Goal: Task Accomplishment & Management: Use online tool/utility

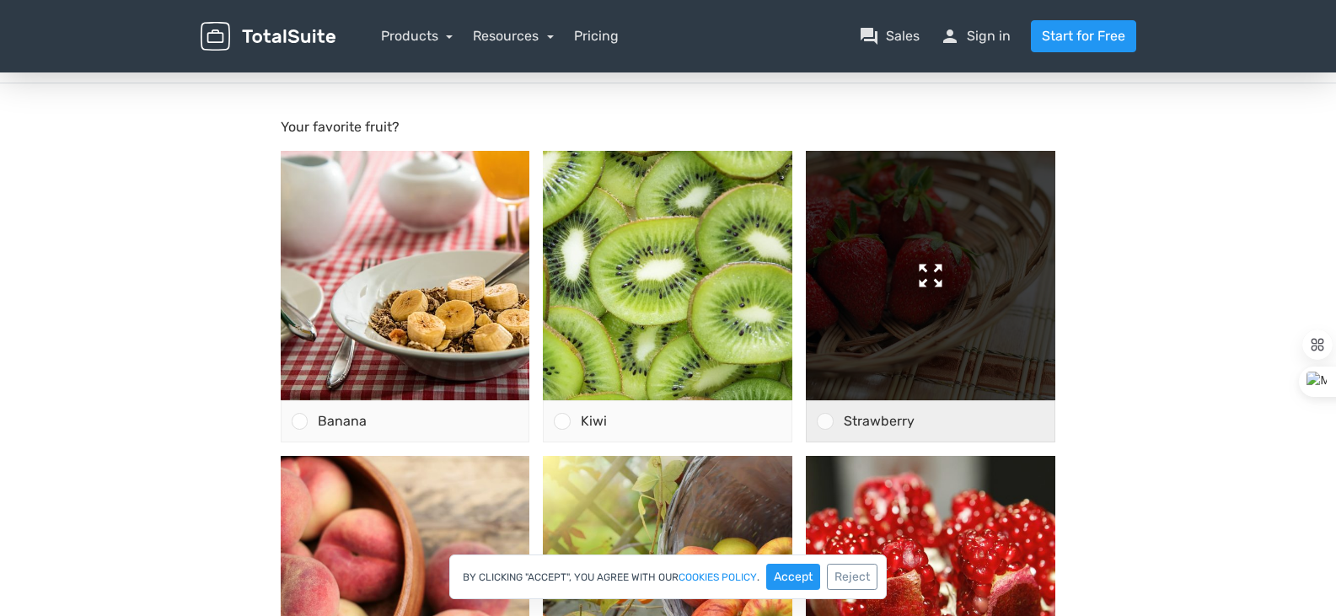
scroll to position [84, 0]
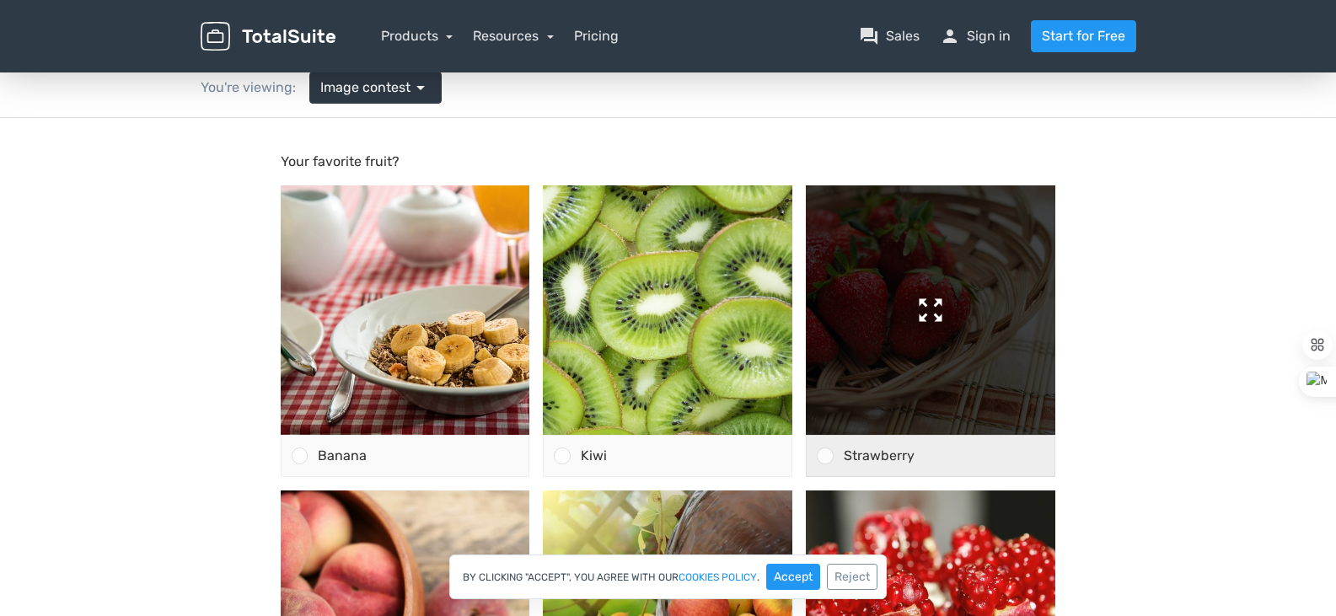
click at [839, 433] on img at bounding box center [930, 309] width 249 height 249
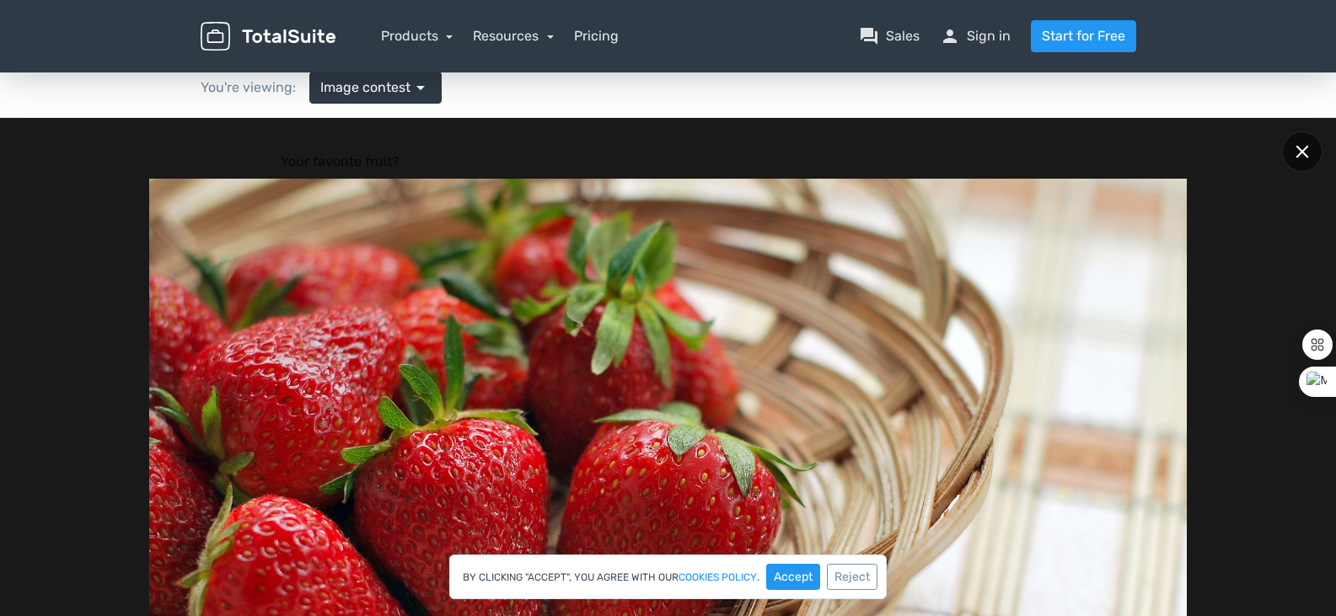
click at [1308, 152] on div at bounding box center [1302, 151] width 40 height 40
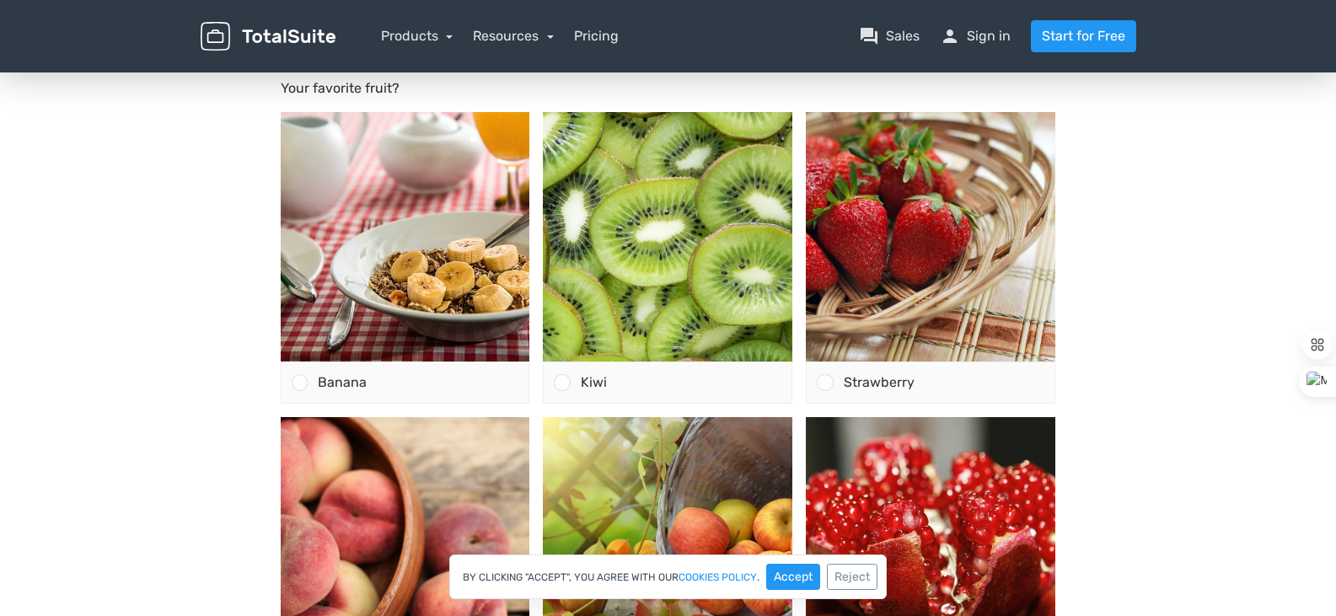
scroll to position [253, 0]
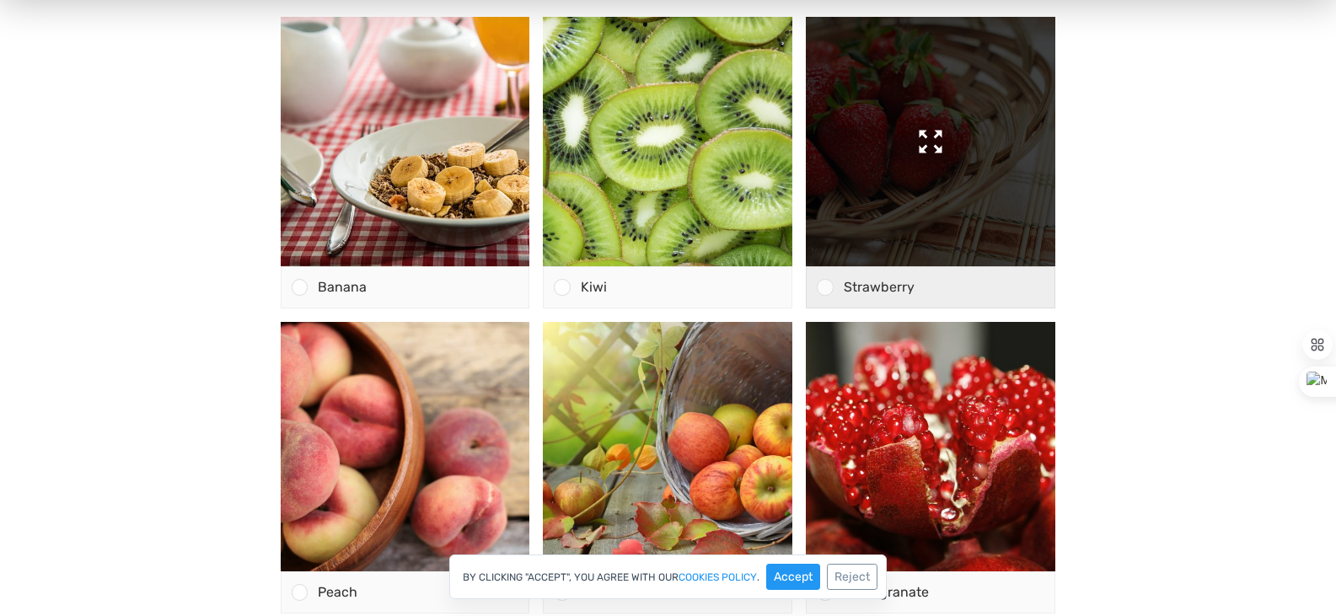
click at [961, 238] on img at bounding box center [930, 141] width 249 height 249
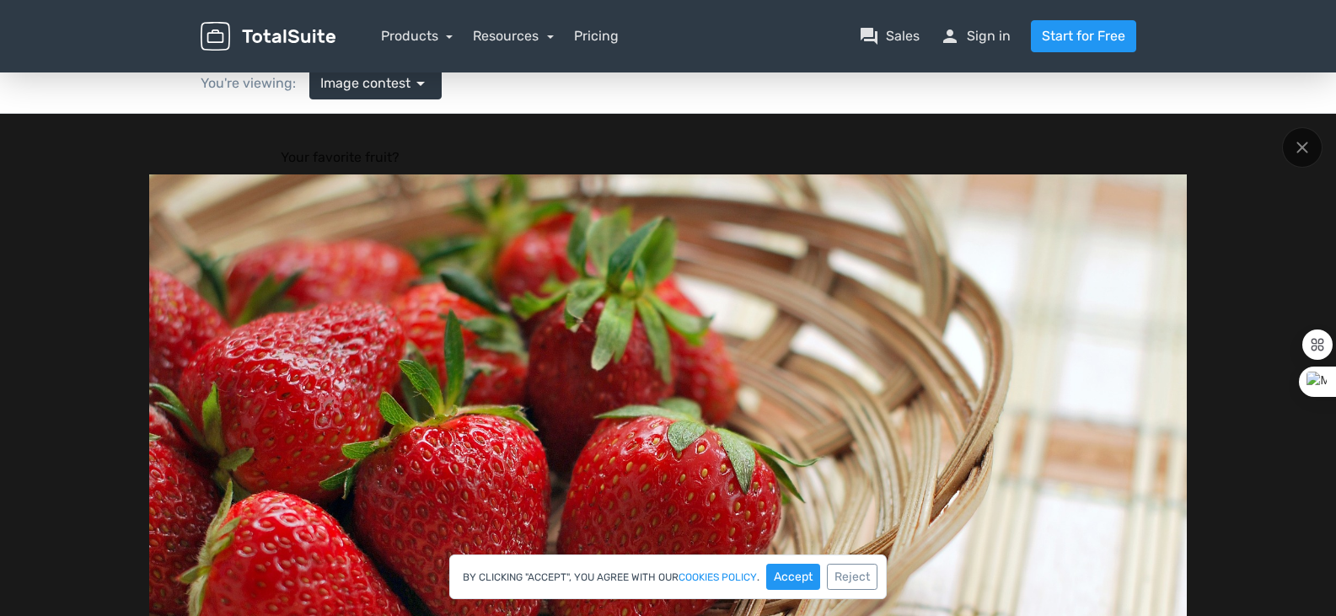
scroll to position [0, 0]
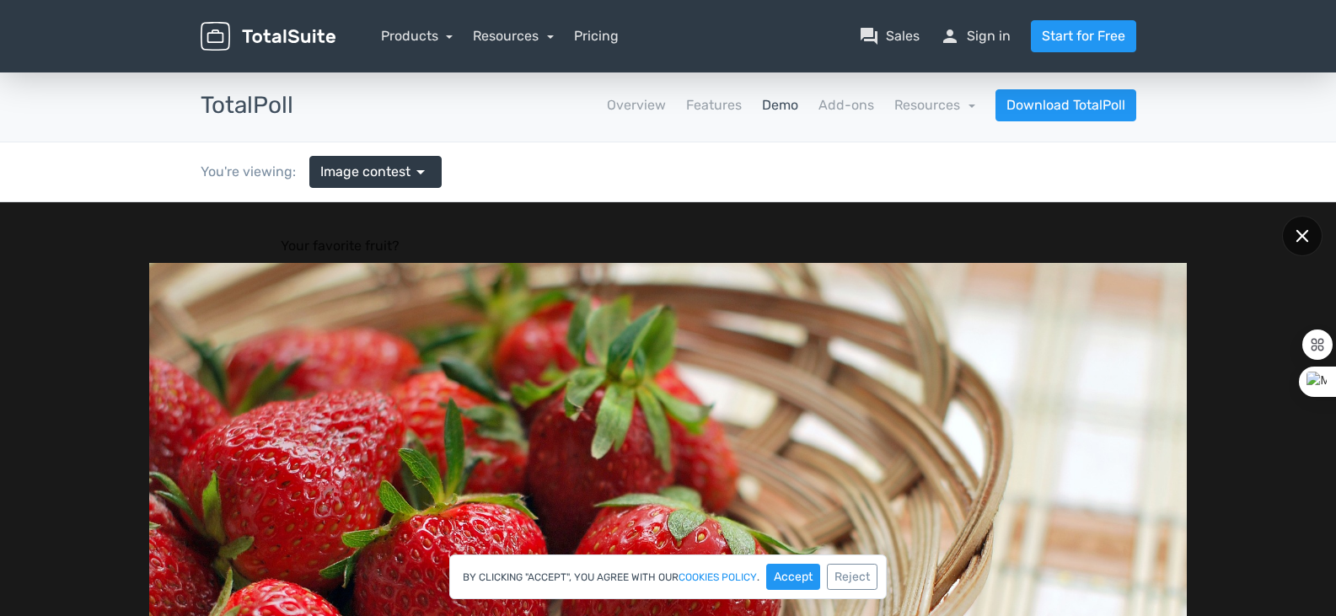
click at [1299, 232] on icon at bounding box center [1302, 236] width 13 height 13
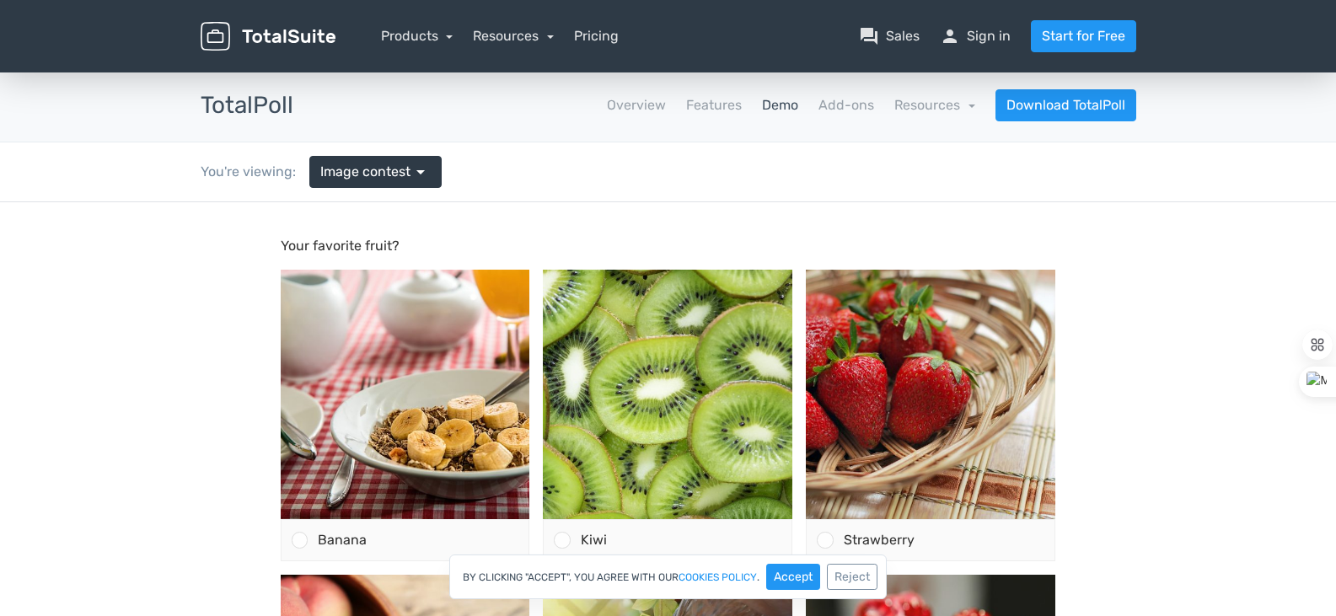
scroll to position [253, 0]
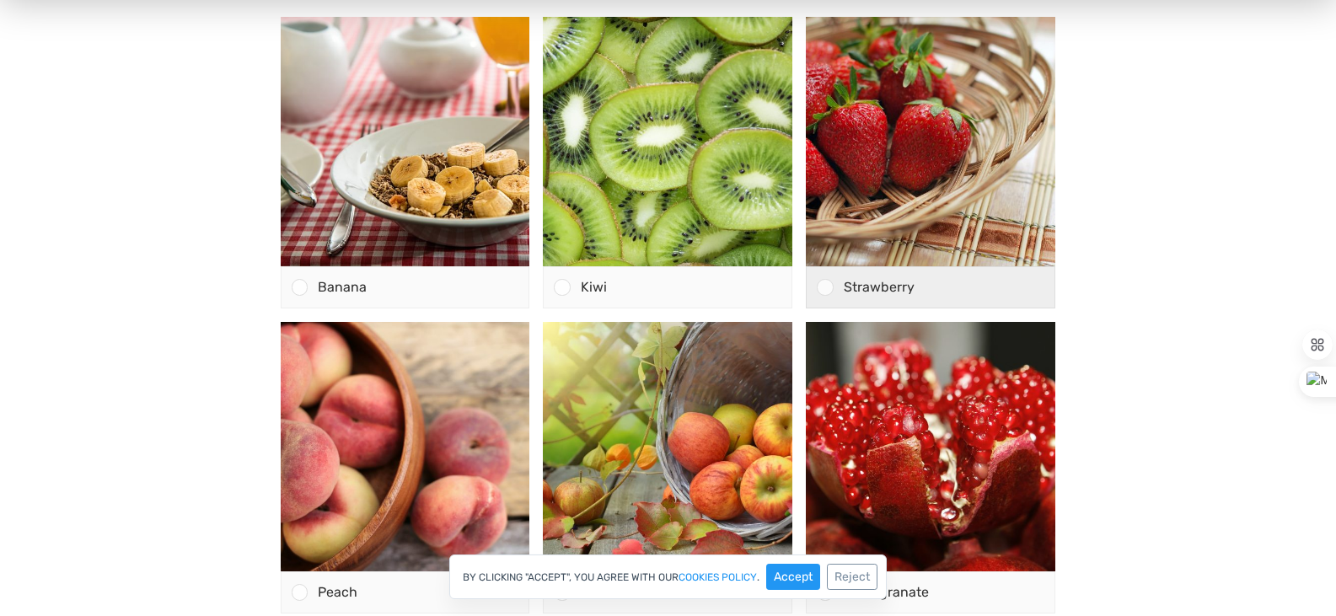
click at [832, 301] on div at bounding box center [820, 287] width 26 height 40
click at [825, 287] on input "Strawberry" at bounding box center [825, 287] width 0 height 0
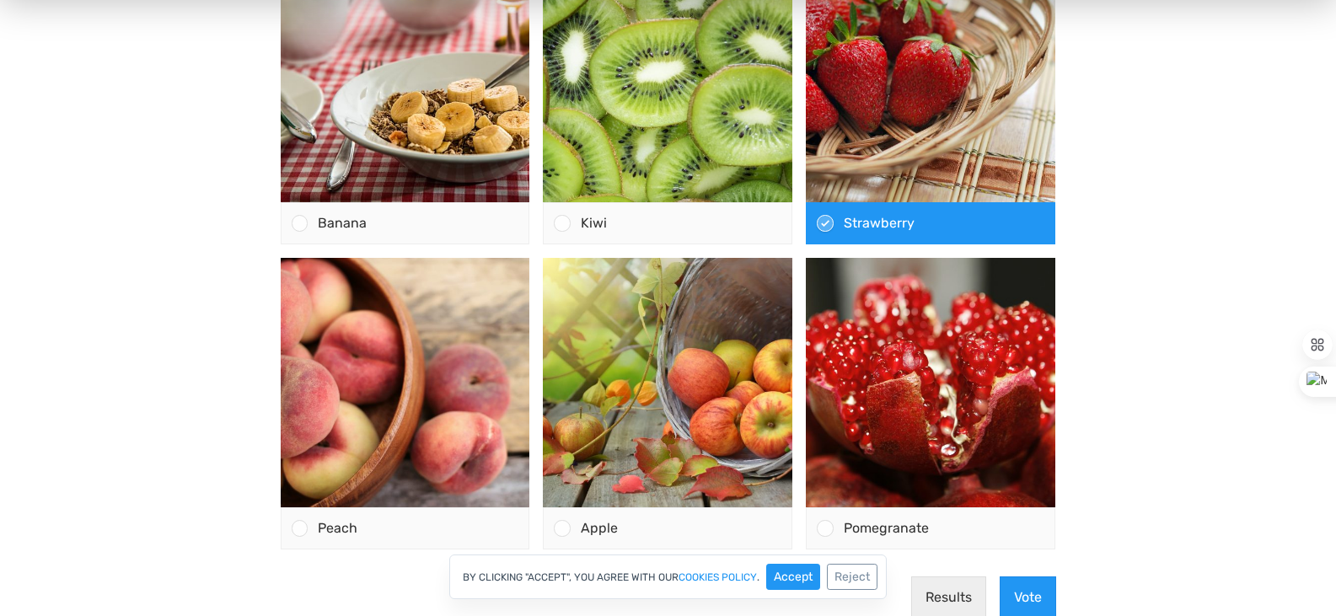
scroll to position [590, 0]
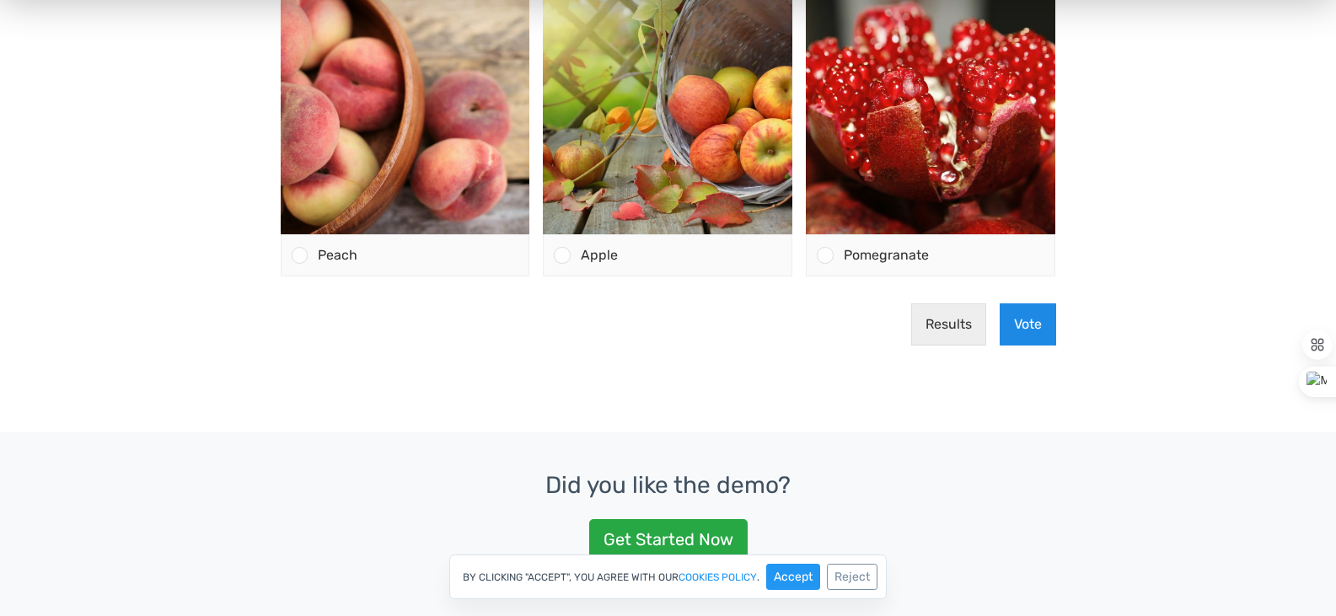
click at [1008, 321] on button "Vote" at bounding box center [1028, 324] width 56 height 42
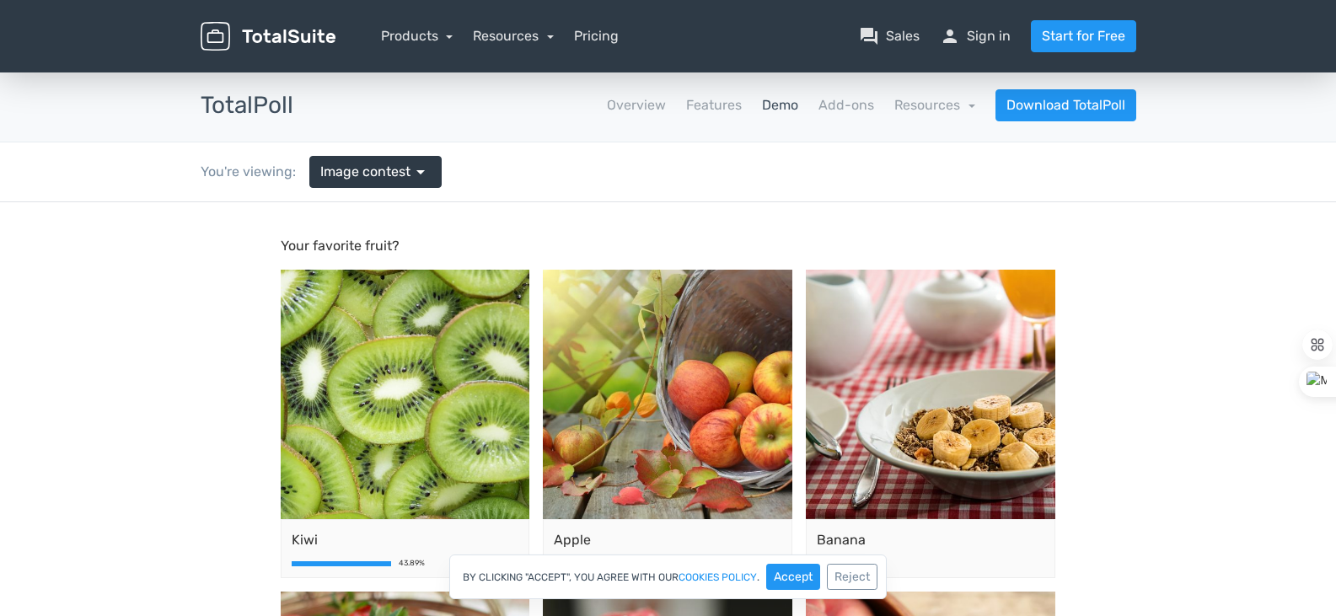
scroll to position [84, 0]
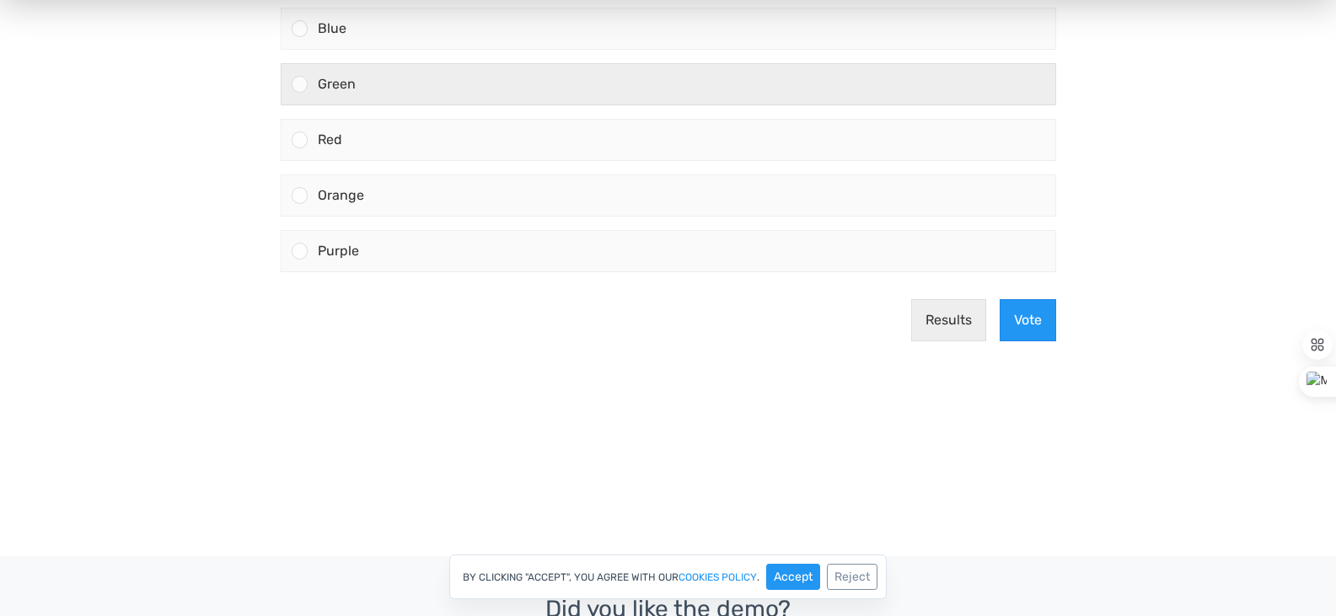
scroll to position [84, 0]
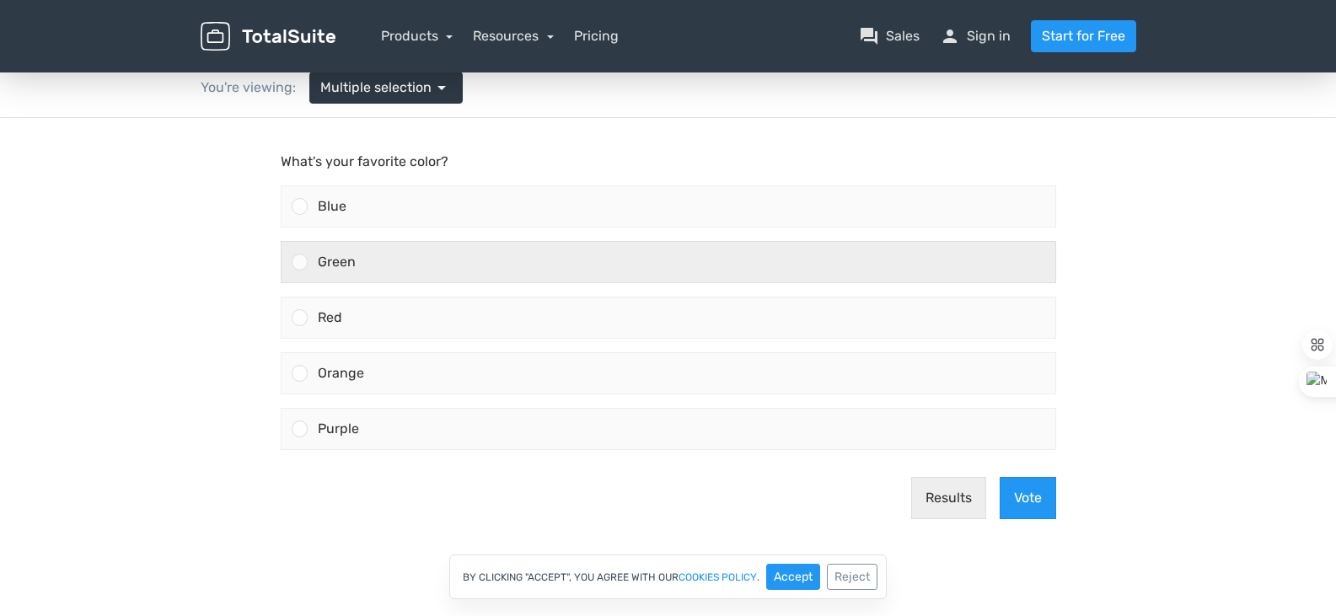
click at [761, 281] on div "Green" at bounding box center [682, 262] width 748 height 40
click at [299, 262] on input "Green" at bounding box center [299, 262] width 0 height 0
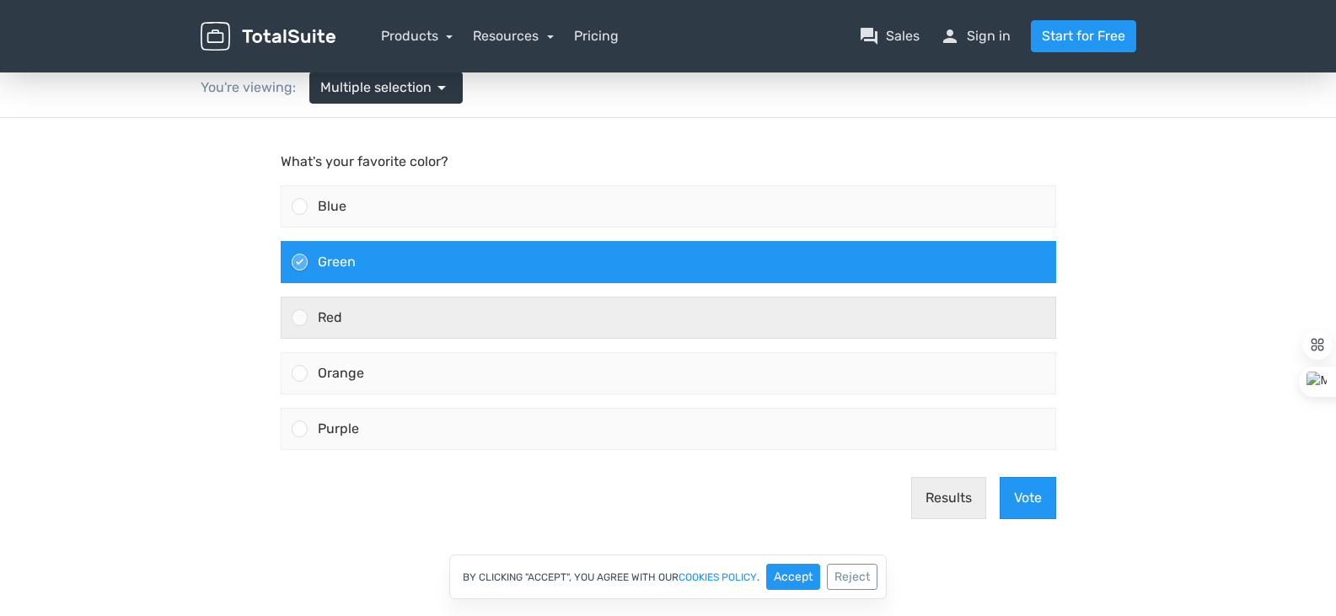
click at [759, 314] on div "Red" at bounding box center [682, 318] width 748 height 40
click at [299, 318] on input "Red" at bounding box center [299, 318] width 0 height 0
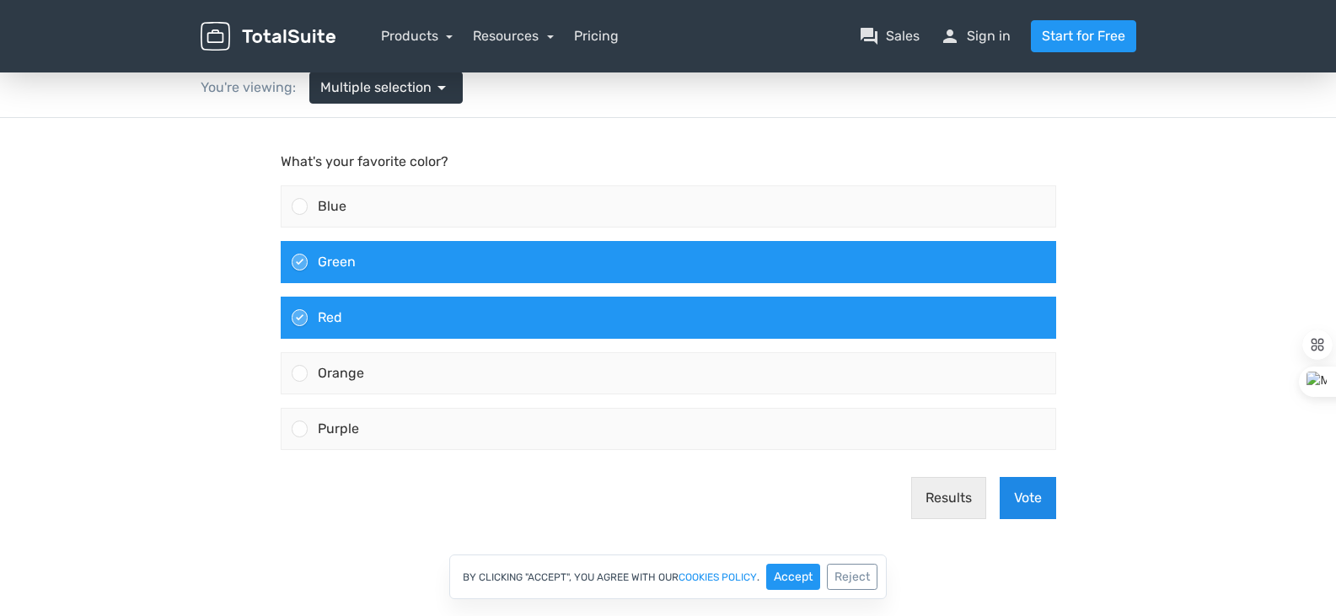
click at [1019, 503] on button "Vote" at bounding box center [1028, 498] width 56 height 42
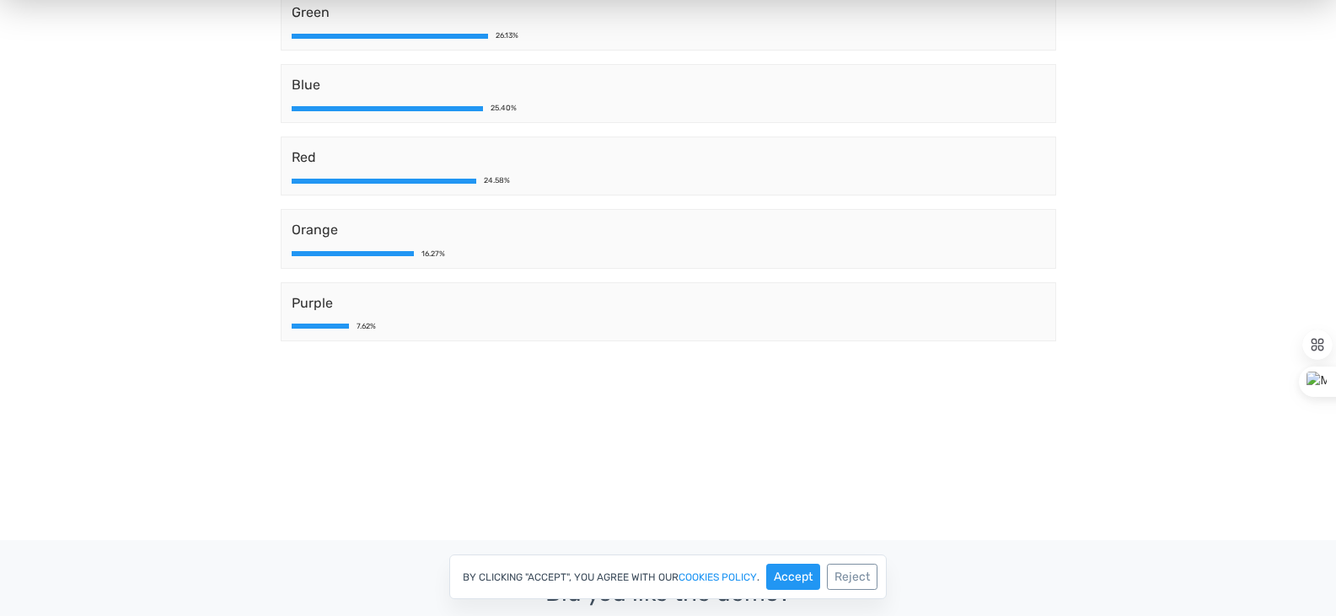
scroll to position [253, 0]
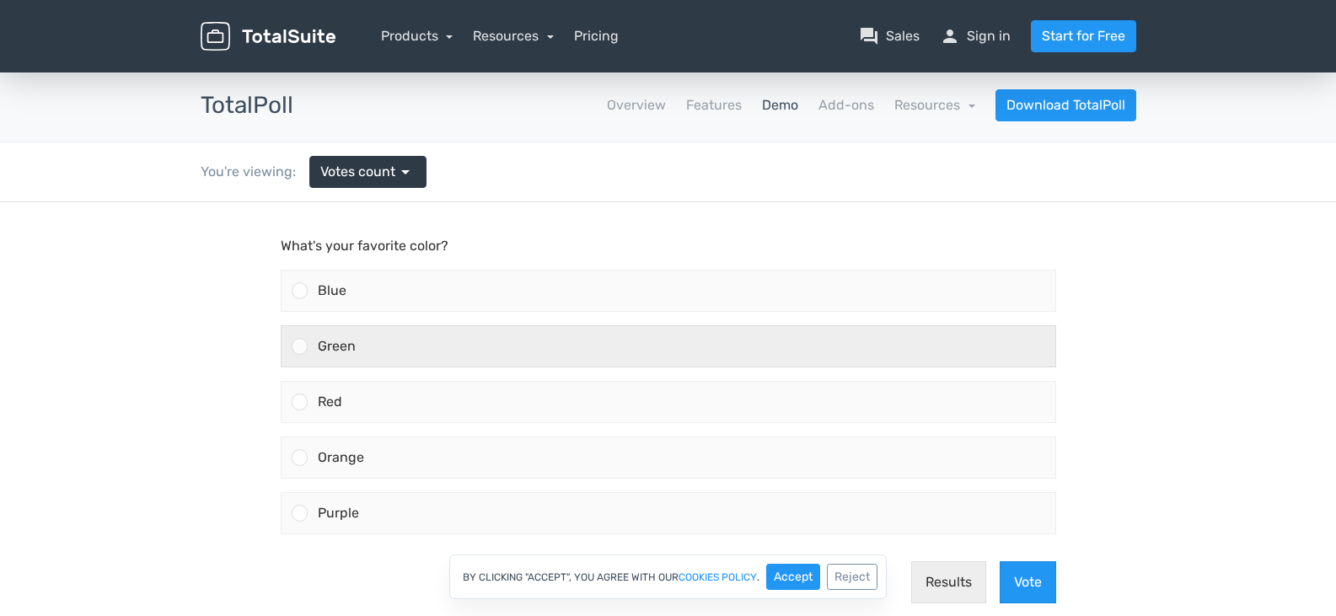
click at [381, 344] on div "Green" at bounding box center [682, 346] width 748 height 40
click at [299, 346] on input "Green" at bounding box center [299, 346] width 0 height 0
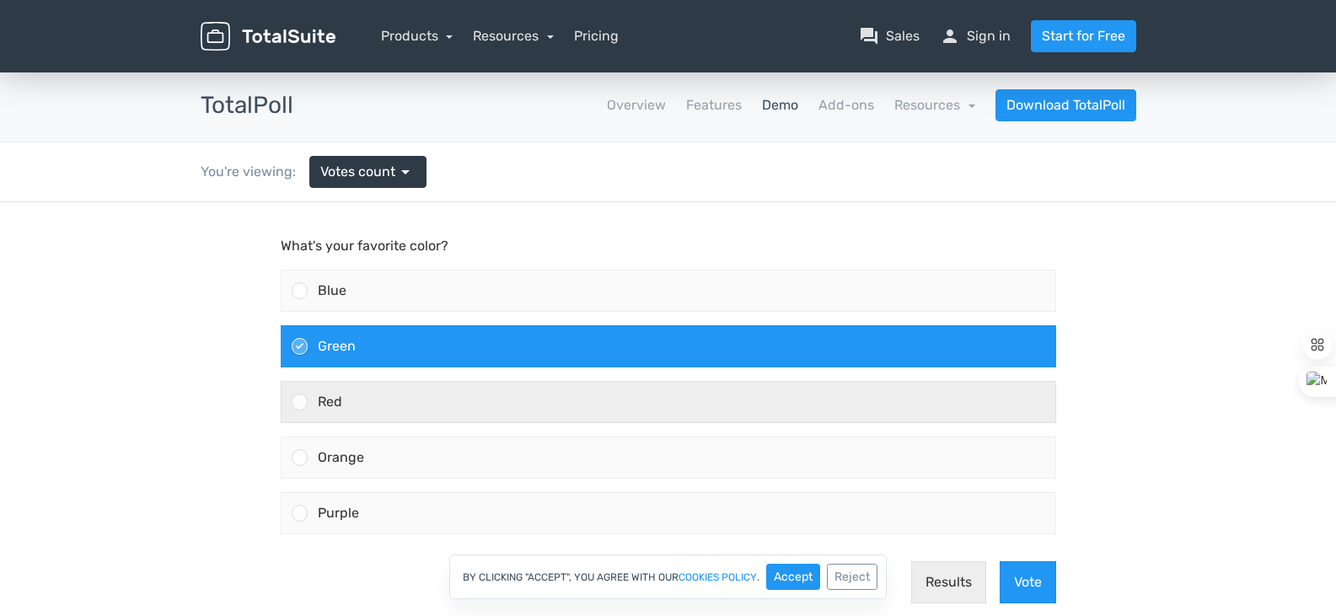
click at [392, 398] on div "Red" at bounding box center [682, 402] width 748 height 40
click at [299, 402] on input "Red" at bounding box center [299, 402] width 0 height 0
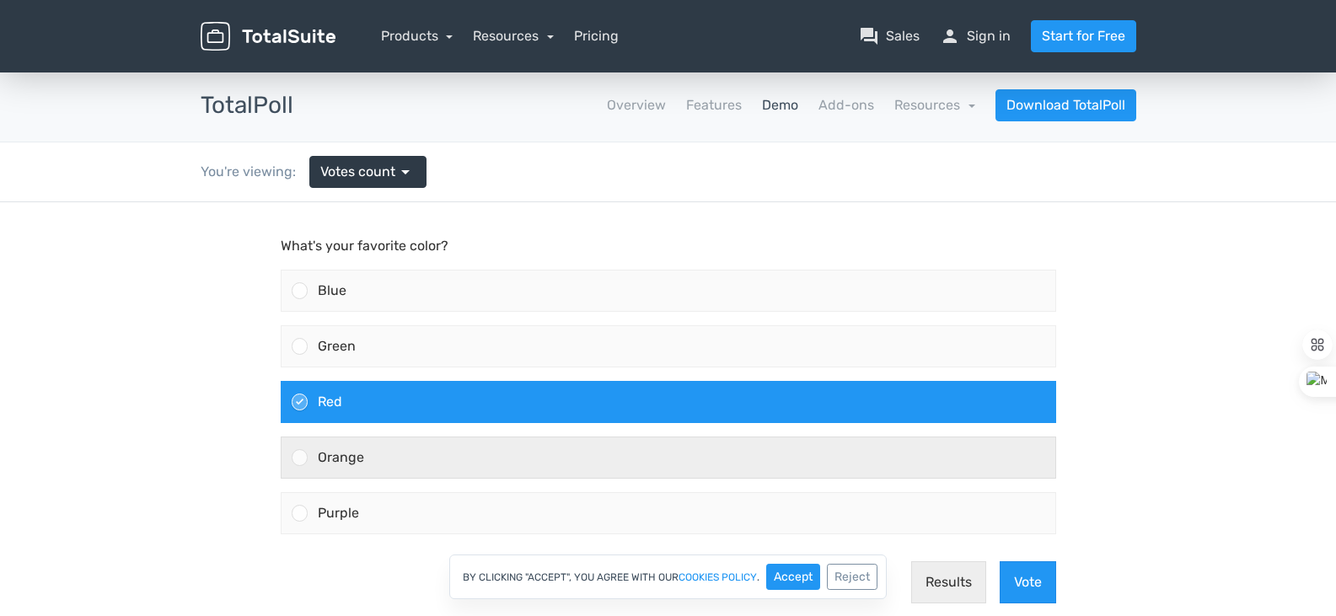
click at [389, 453] on div "Orange" at bounding box center [682, 457] width 748 height 40
click at [299, 458] on input "Orange" at bounding box center [299, 458] width 0 height 0
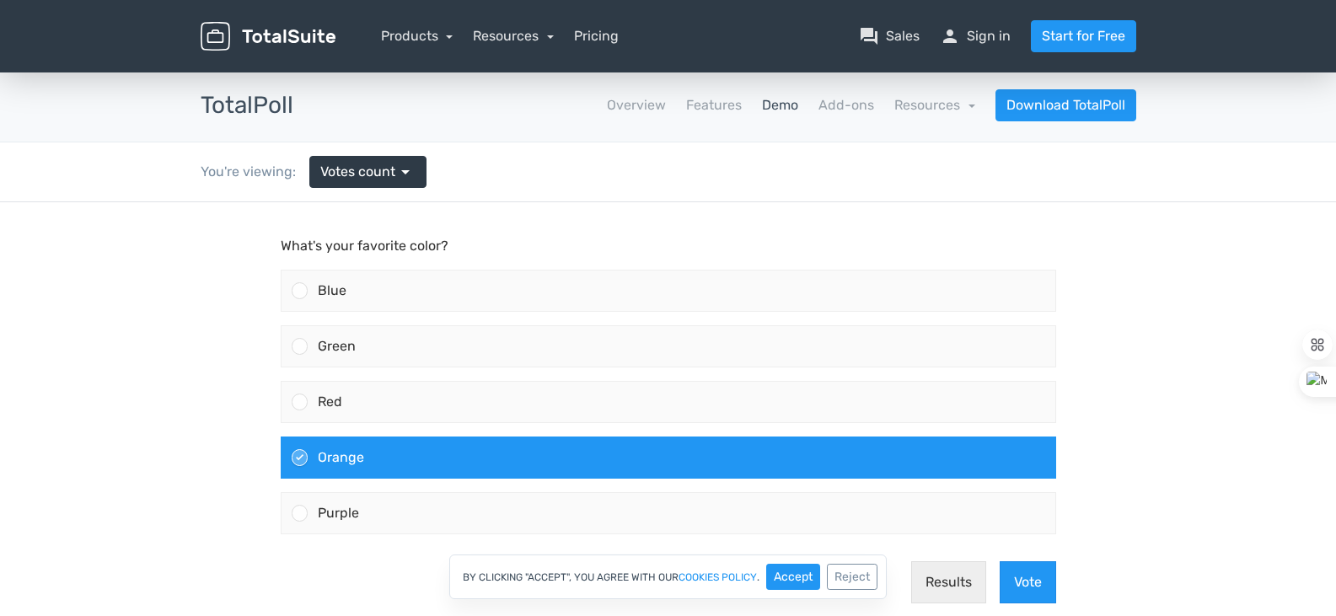
scroll to position [337, 0]
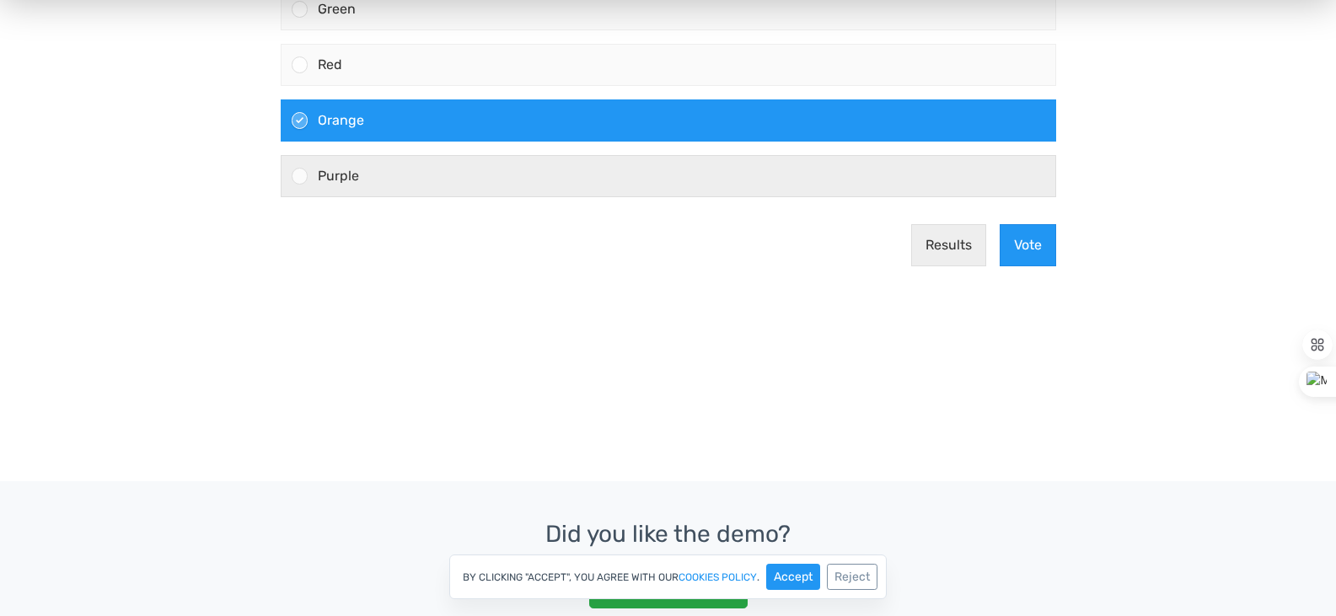
click at [826, 181] on div "Purple" at bounding box center [682, 176] width 748 height 40
click at [299, 176] on input "Purple" at bounding box center [299, 176] width 0 height 0
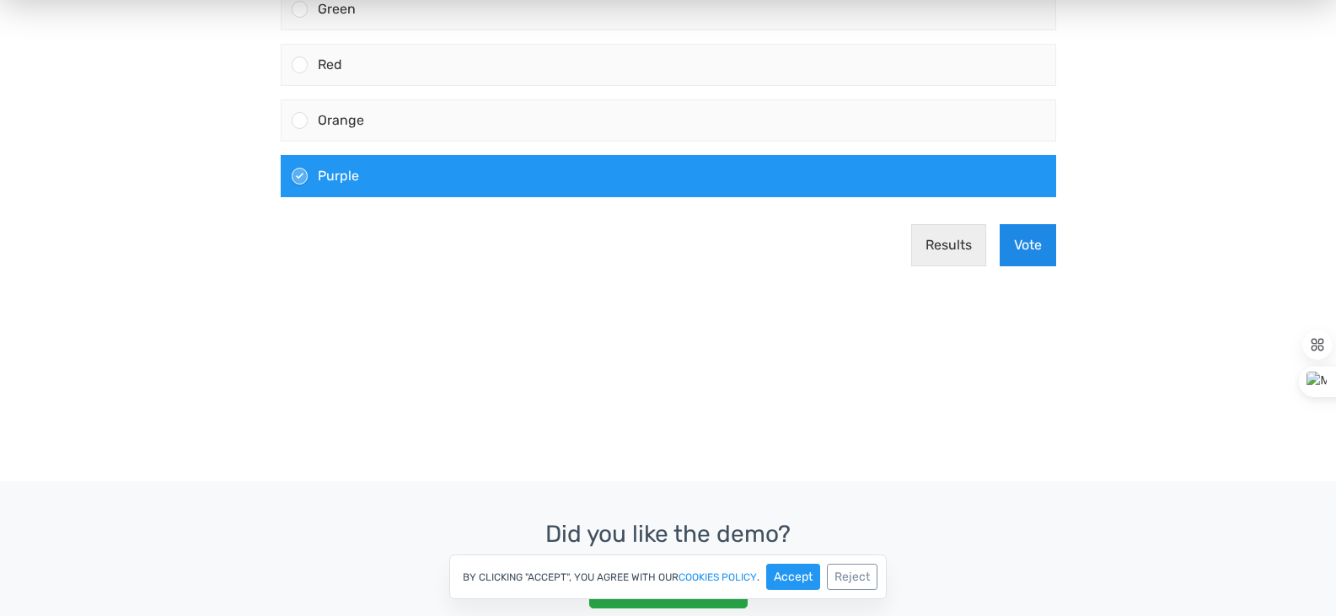
click at [1035, 251] on button "Vote" at bounding box center [1028, 245] width 56 height 42
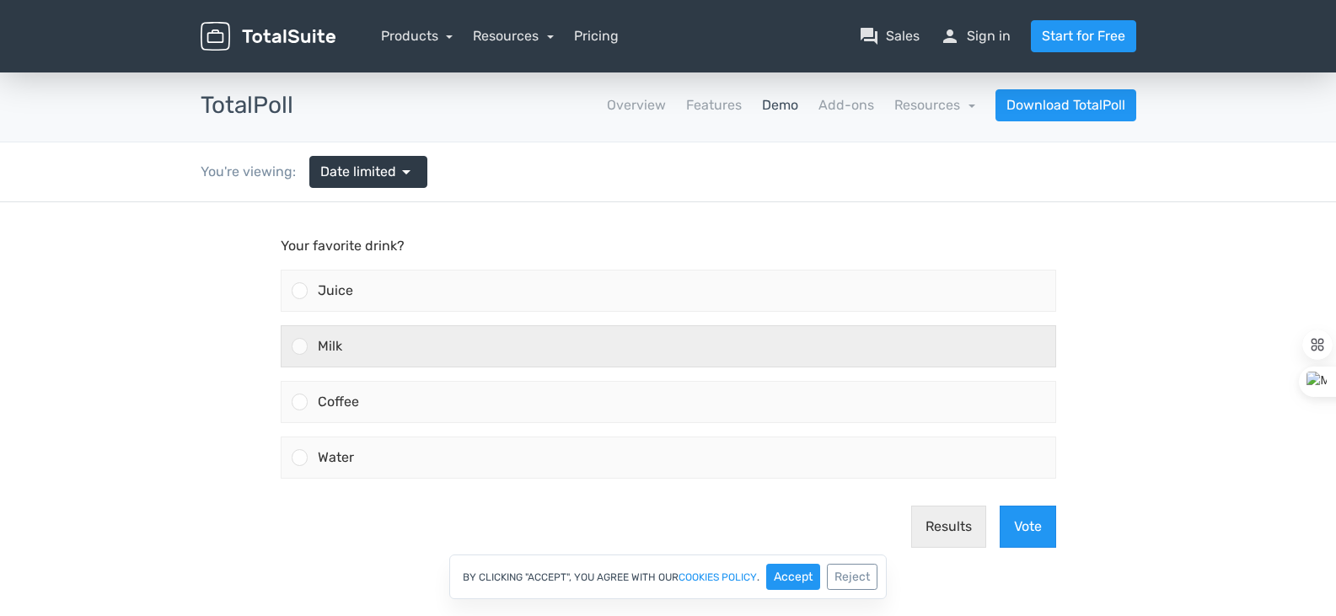
click at [379, 354] on div "Milk" at bounding box center [682, 346] width 748 height 40
click at [299, 346] on input "Milk" at bounding box center [299, 346] width 0 height 0
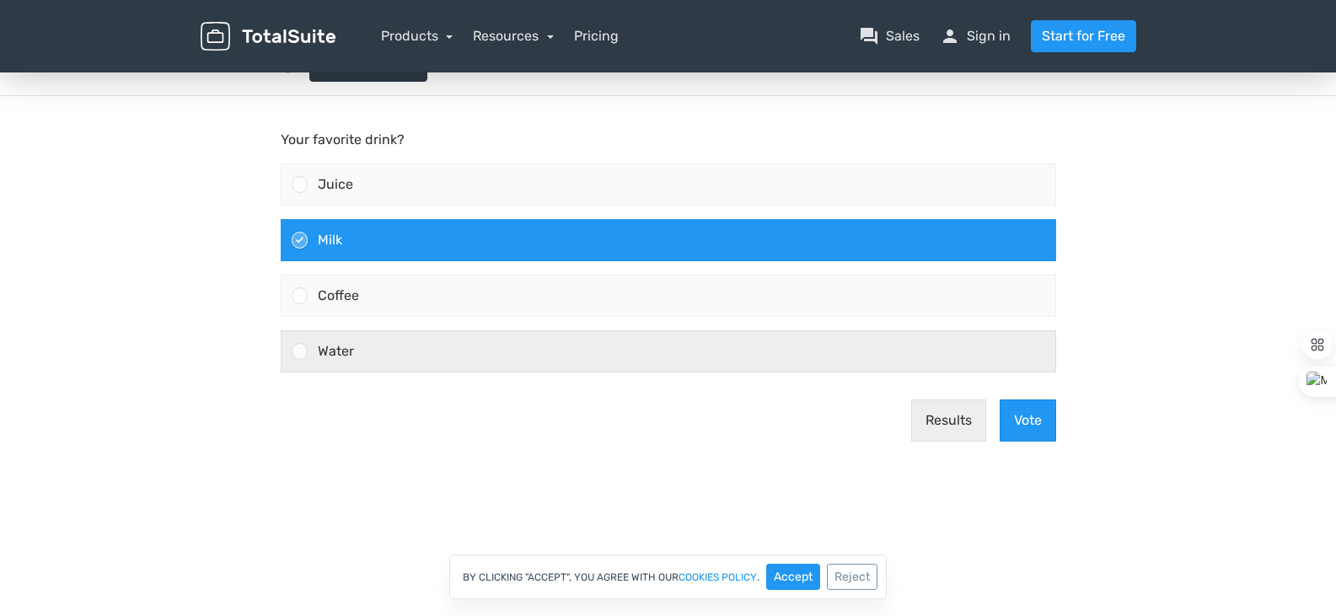
scroll to position [169, 0]
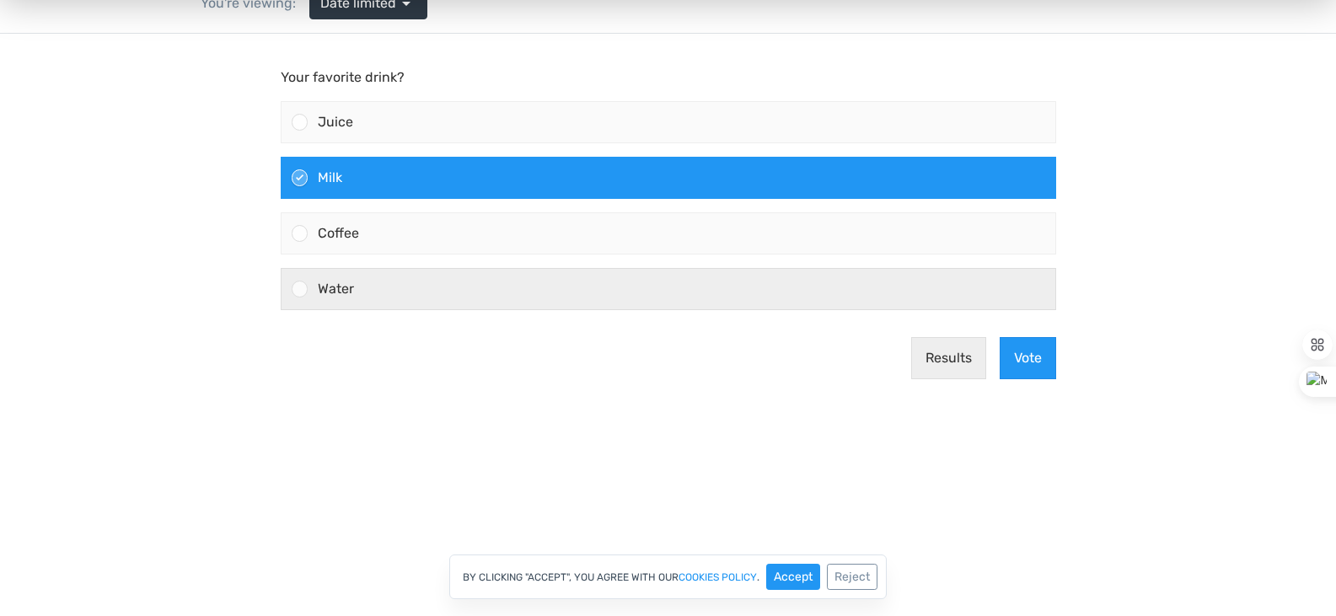
click at [726, 315] on label "Water" at bounding box center [668, 289] width 789 height 56
click at [299, 289] on input "Water" at bounding box center [299, 289] width 0 height 0
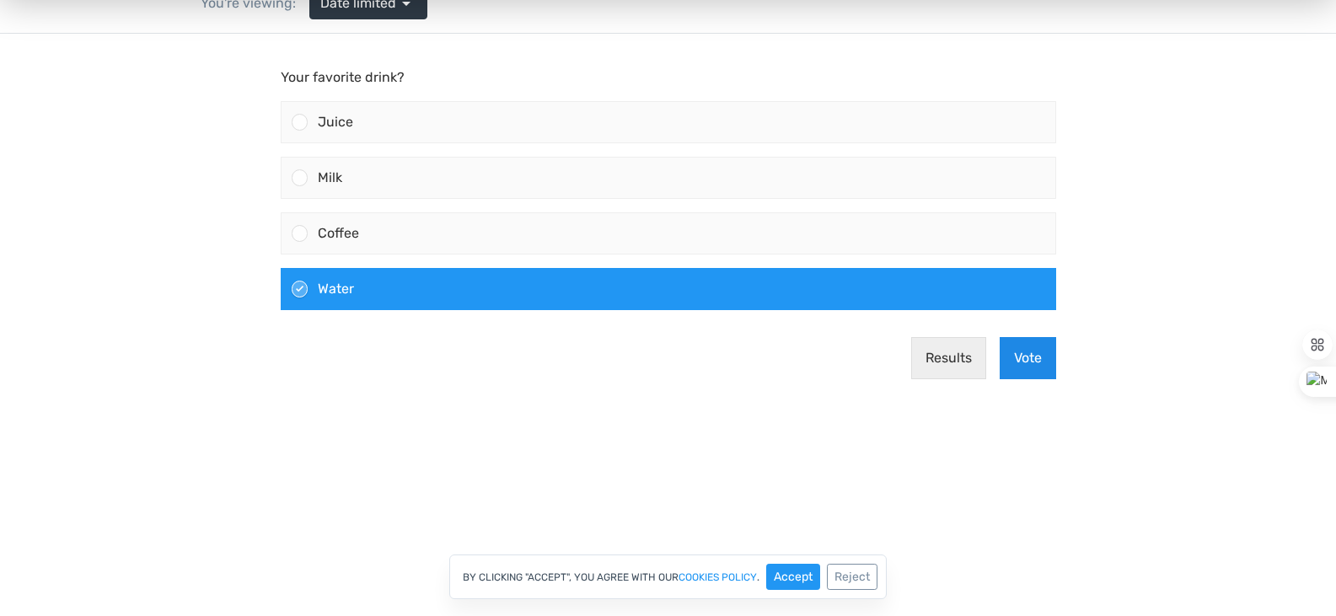
click at [1011, 360] on button "Vote" at bounding box center [1028, 358] width 56 height 42
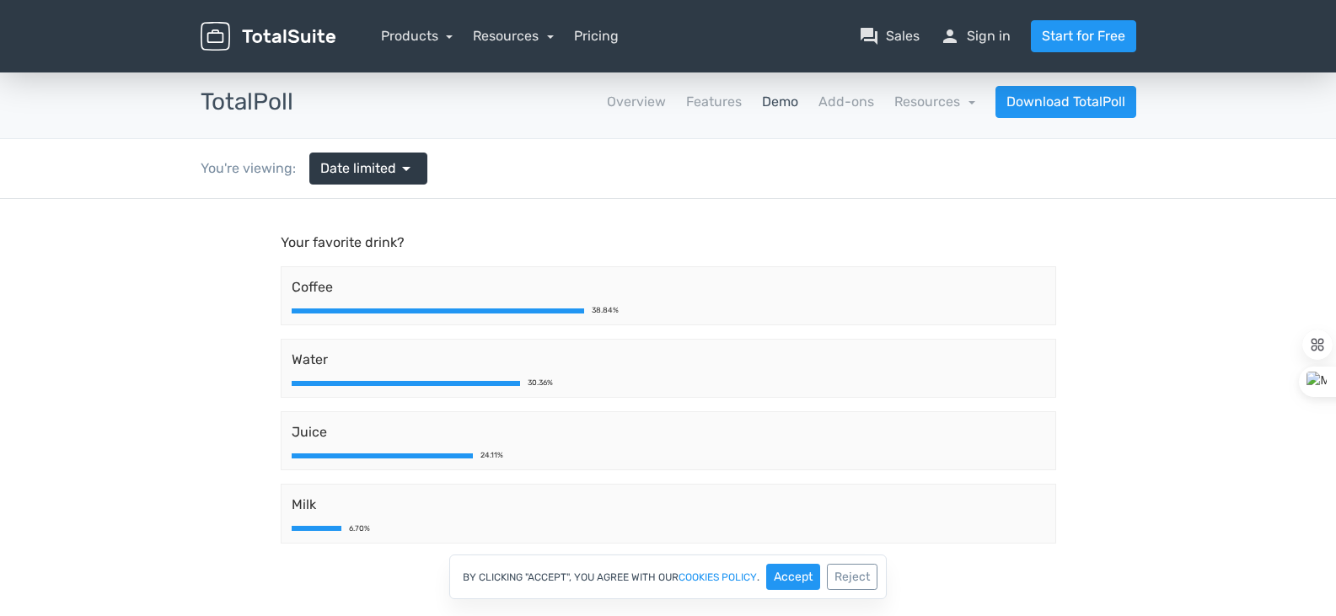
scroll to position [0, 0]
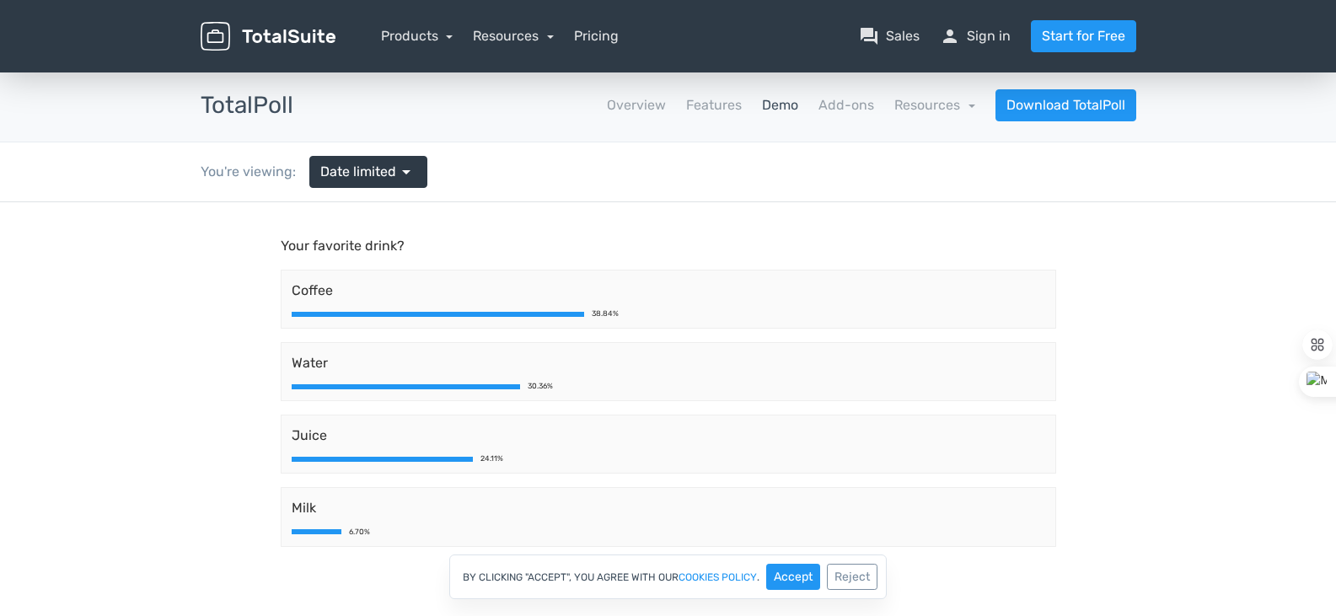
click at [405, 195] on div "You're viewing: Date limited arrow_drop_down" at bounding box center [314, 171] width 252 height 59
click at [412, 184] on link "Date limited arrow_drop_down" at bounding box center [368, 172] width 118 height 32
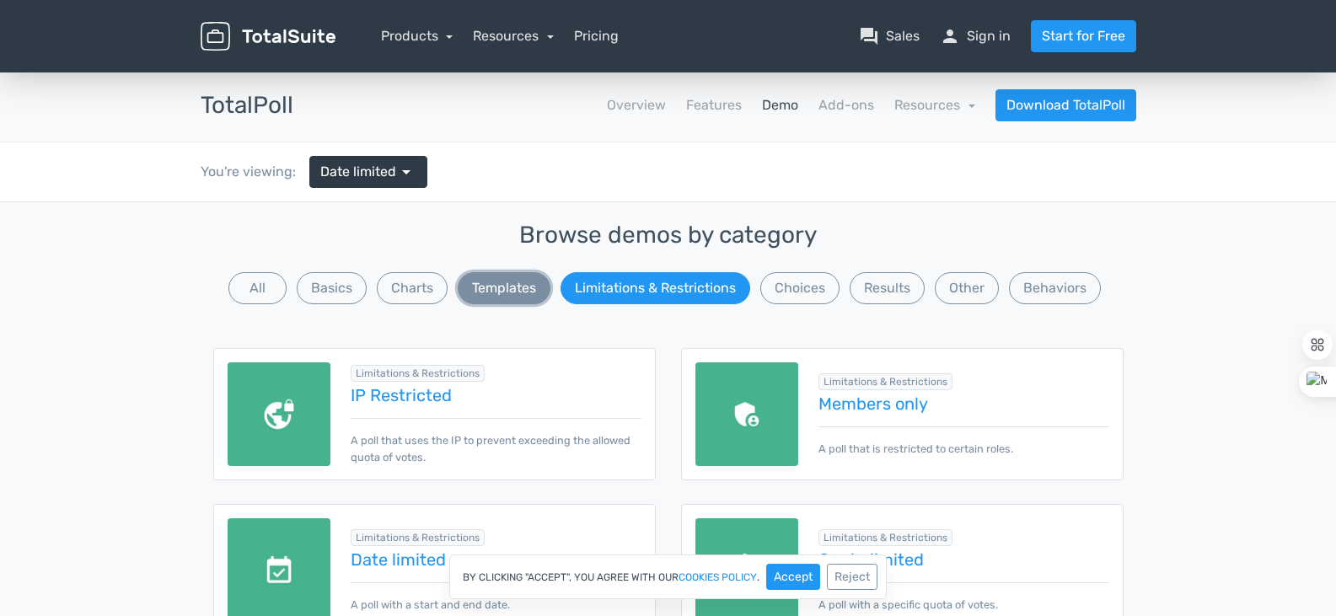
click at [533, 289] on button "Templates" at bounding box center [504, 288] width 93 height 32
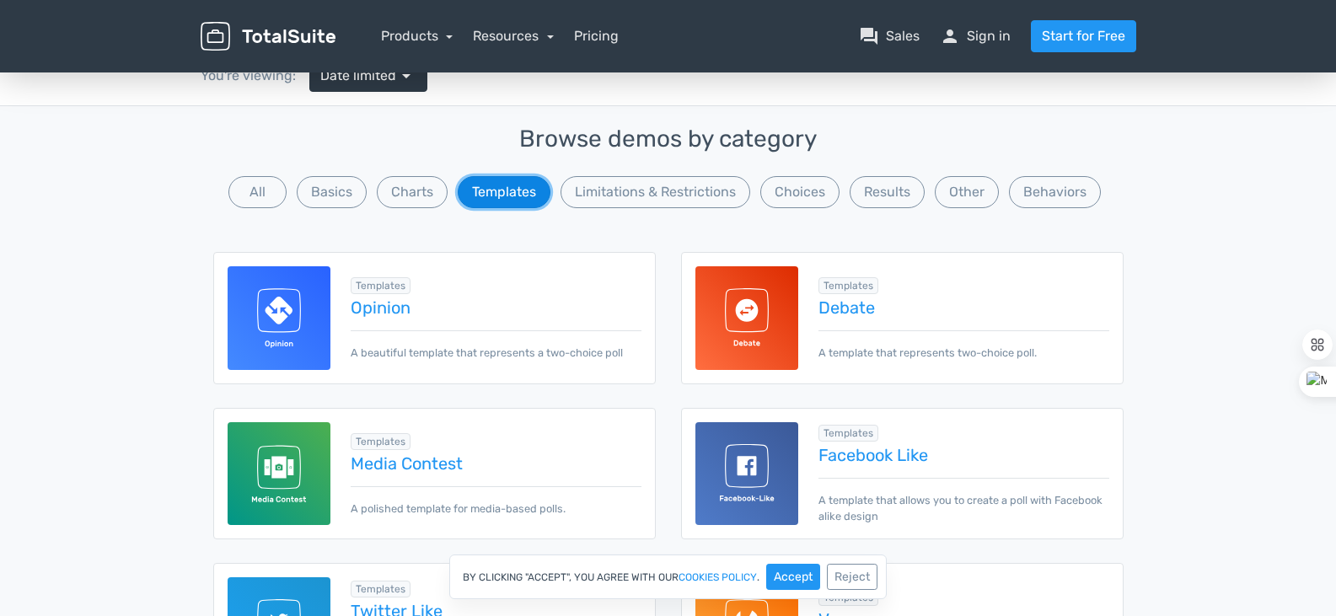
scroll to position [169, 0]
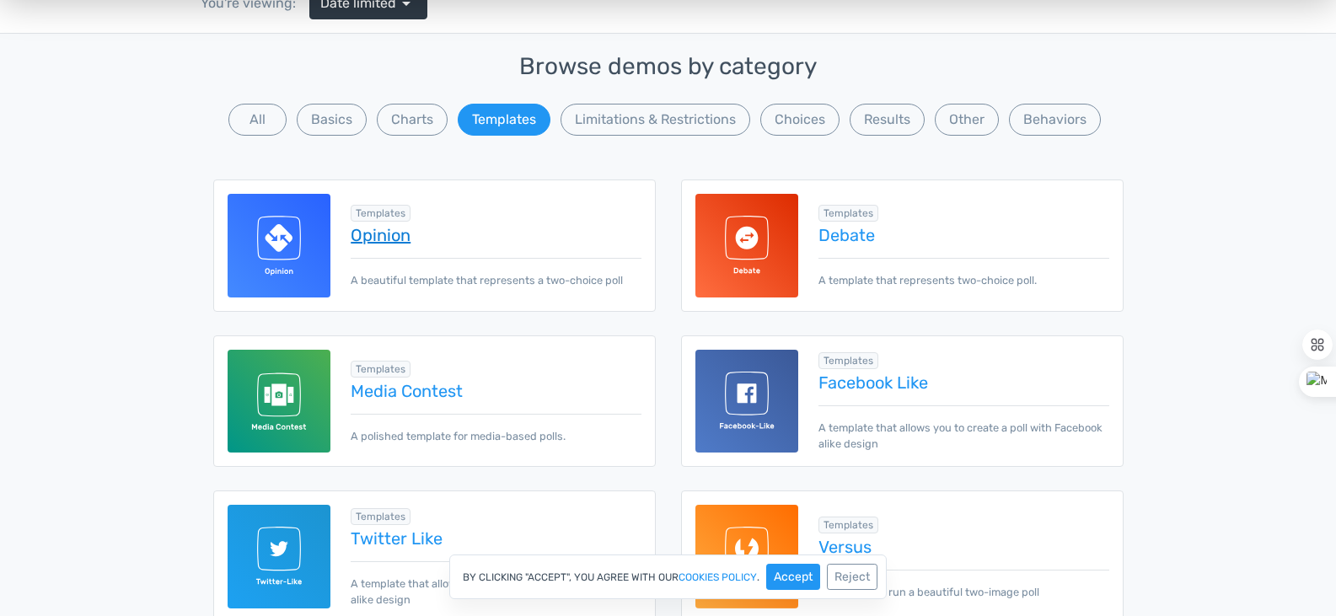
click at [382, 237] on link "Opinion" at bounding box center [496, 235] width 290 height 19
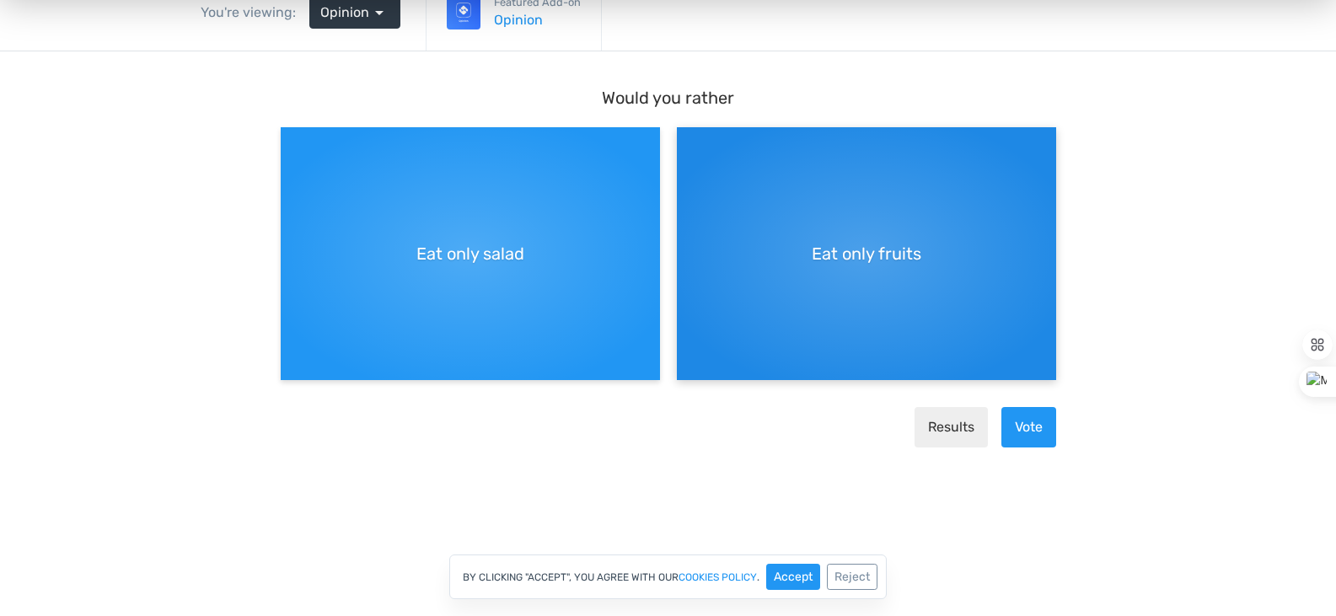
click at [920, 303] on div "Eat only fruits" at bounding box center [866, 253] width 379 height 253
click at [688, 147] on input "Eat only fruits" at bounding box center [682, 141] width 11 height 11
radio input "true"
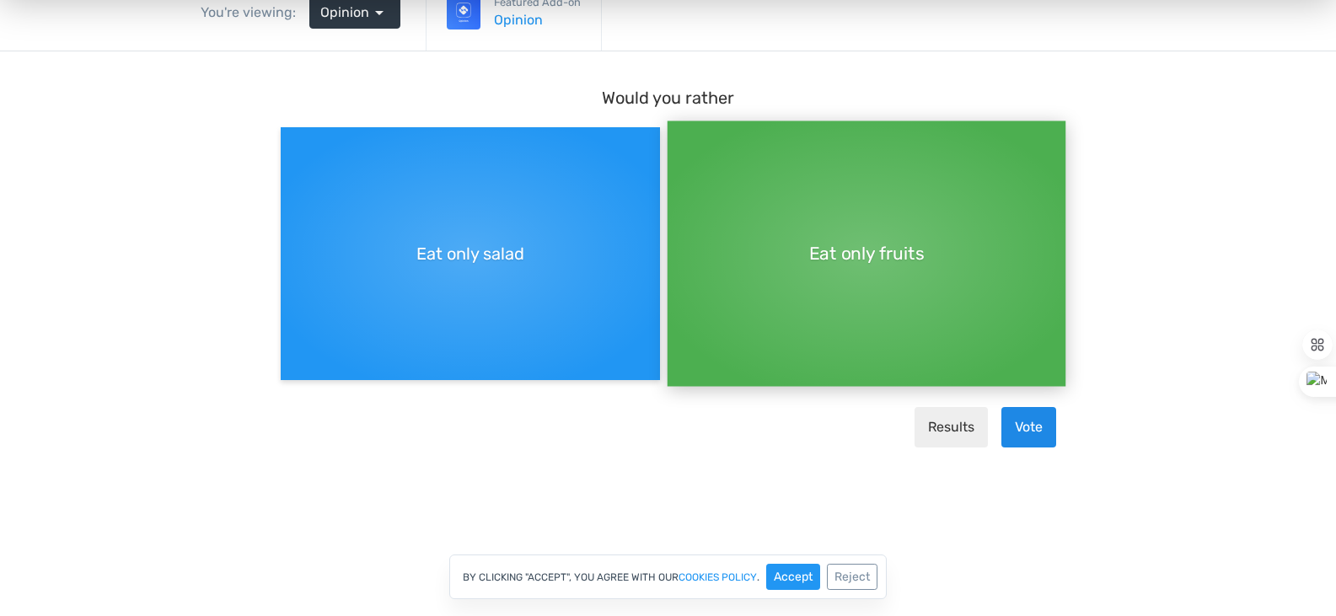
click at [1025, 426] on button "Vote" at bounding box center [1028, 427] width 55 height 40
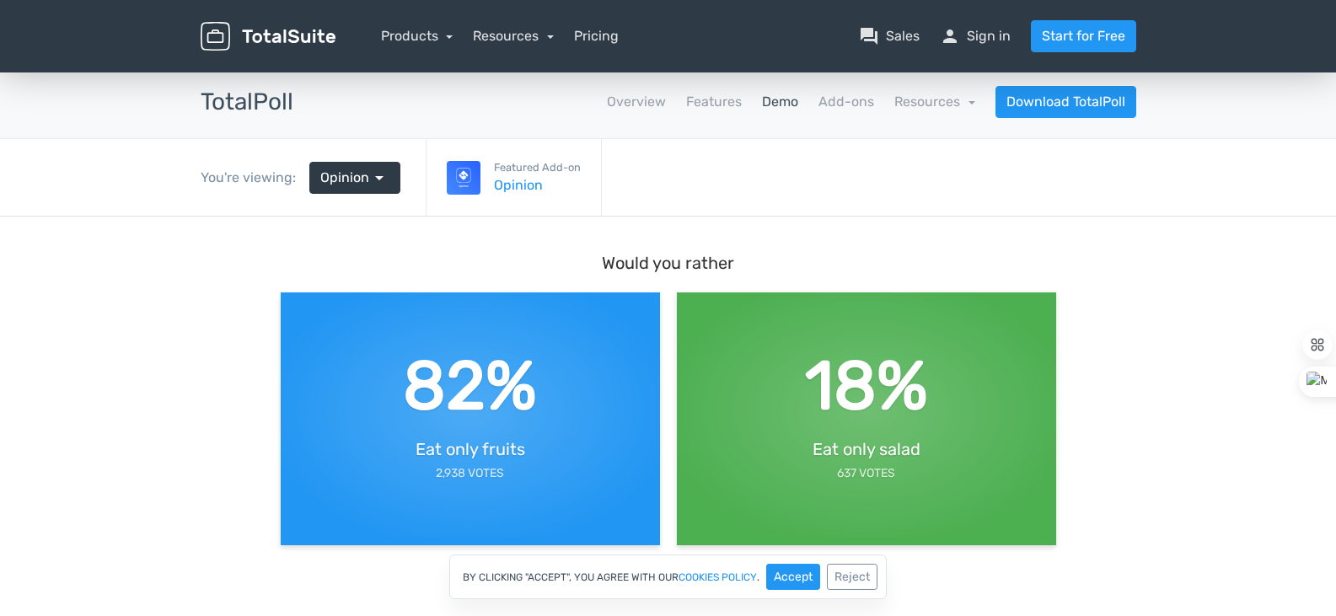
scroll to position [0, 0]
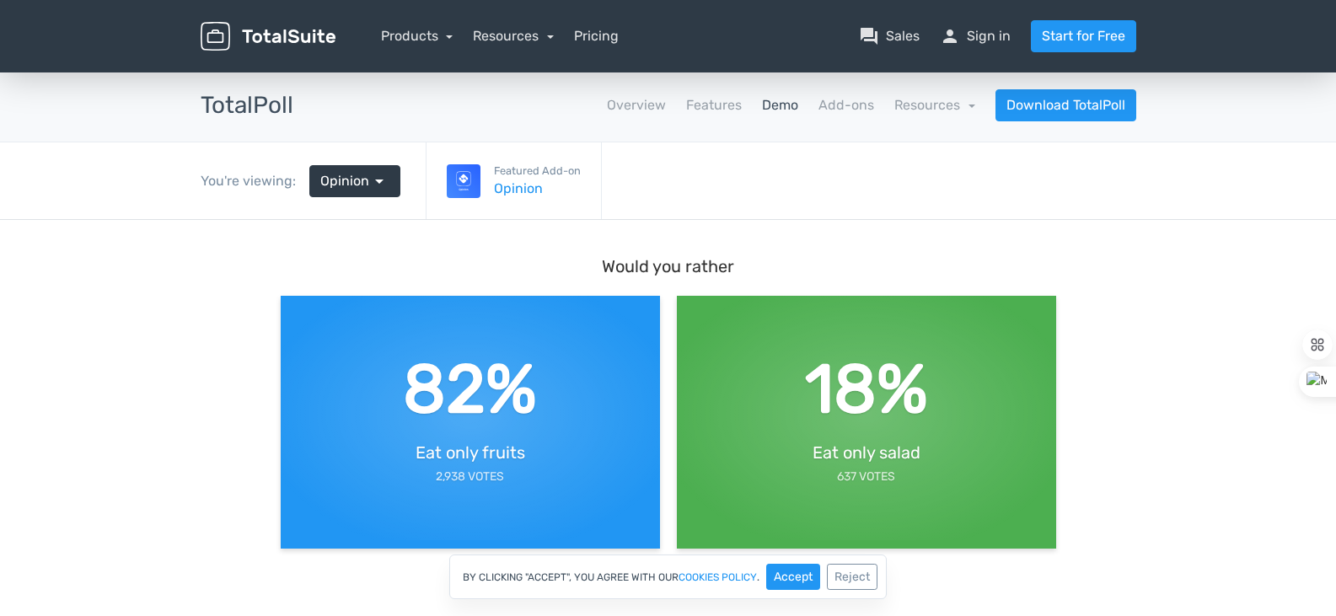
click at [374, 197] on div "You're viewing: Opinion arrow_drop_down" at bounding box center [300, 181] width 225 height 59
click at [382, 187] on span "arrow_drop_down" at bounding box center [379, 181] width 20 height 20
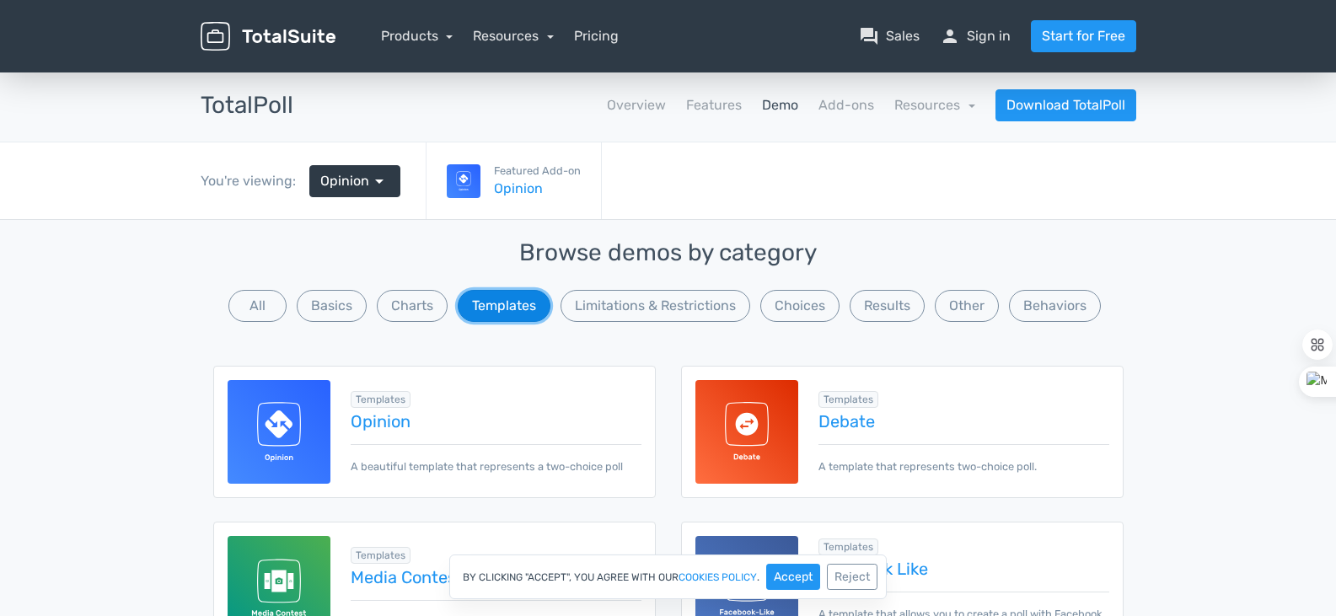
click at [508, 296] on button "Templates" at bounding box center [504, 306] width 93 height 32
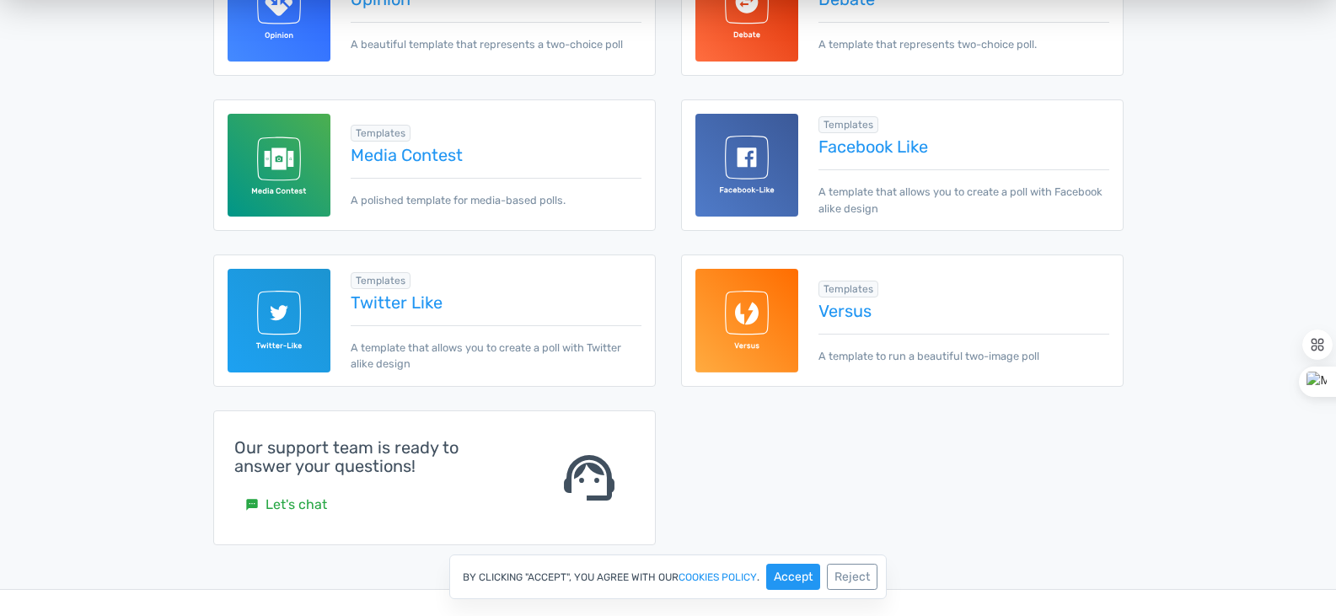
scroll to position [421, 0]
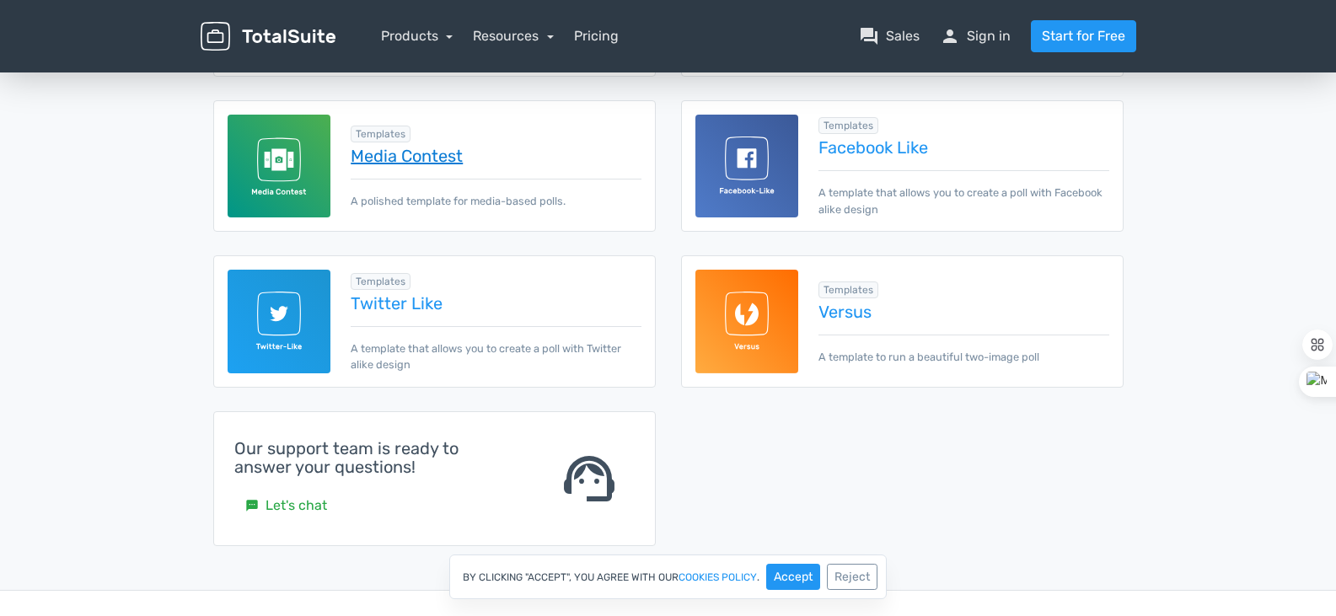
click at [422, 157] on link "Media Contest" at bounding box center [496, 156] width 290 height 19
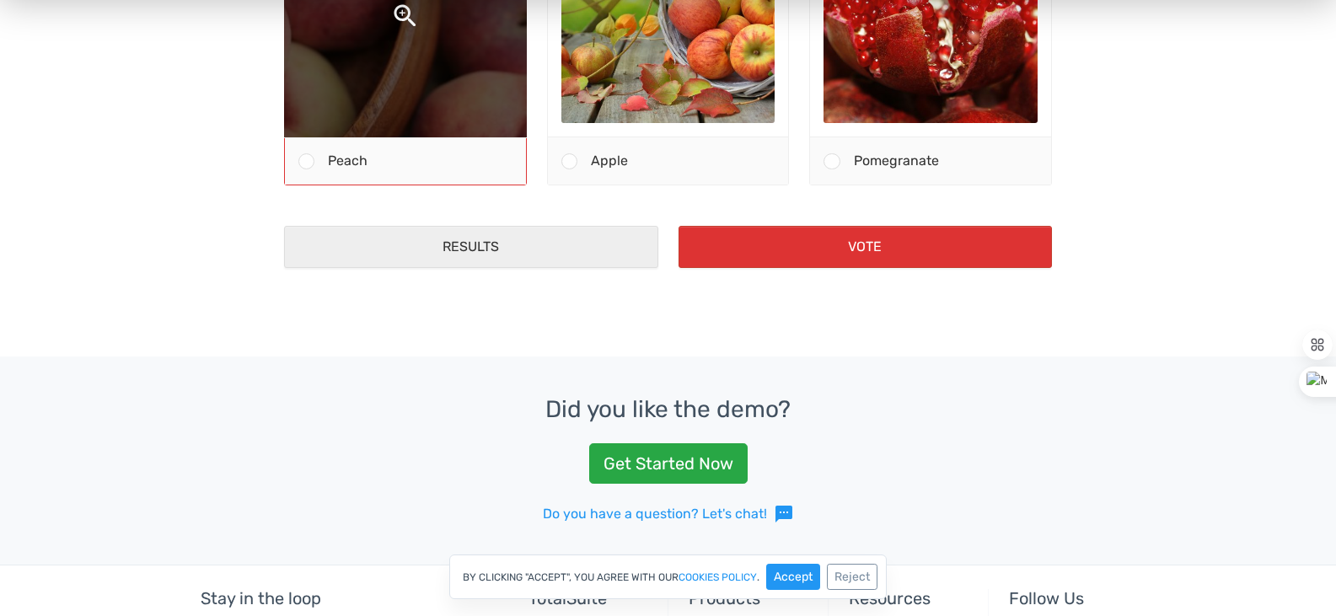
scroll to position [759, 0]
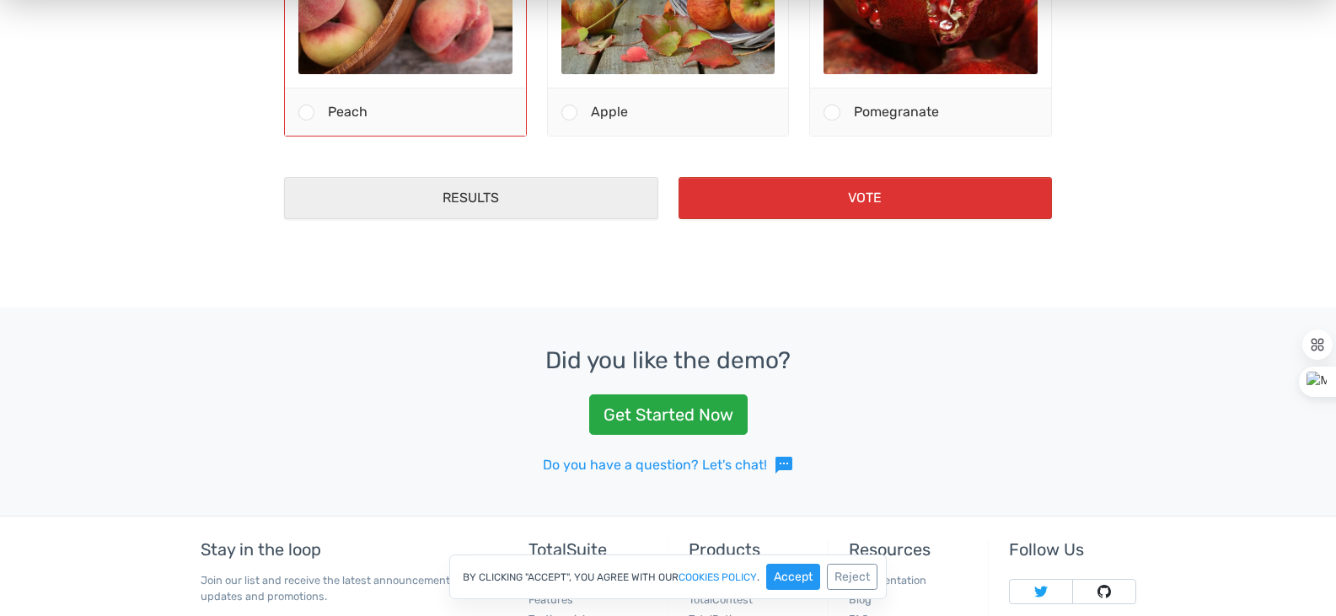
click at [459, 128] on div "Peach" at bounding box center [419, 112] width 211 height 47
click at [307, 113] on input "Peach" at bounding box center [307, 113] width 0 height 0
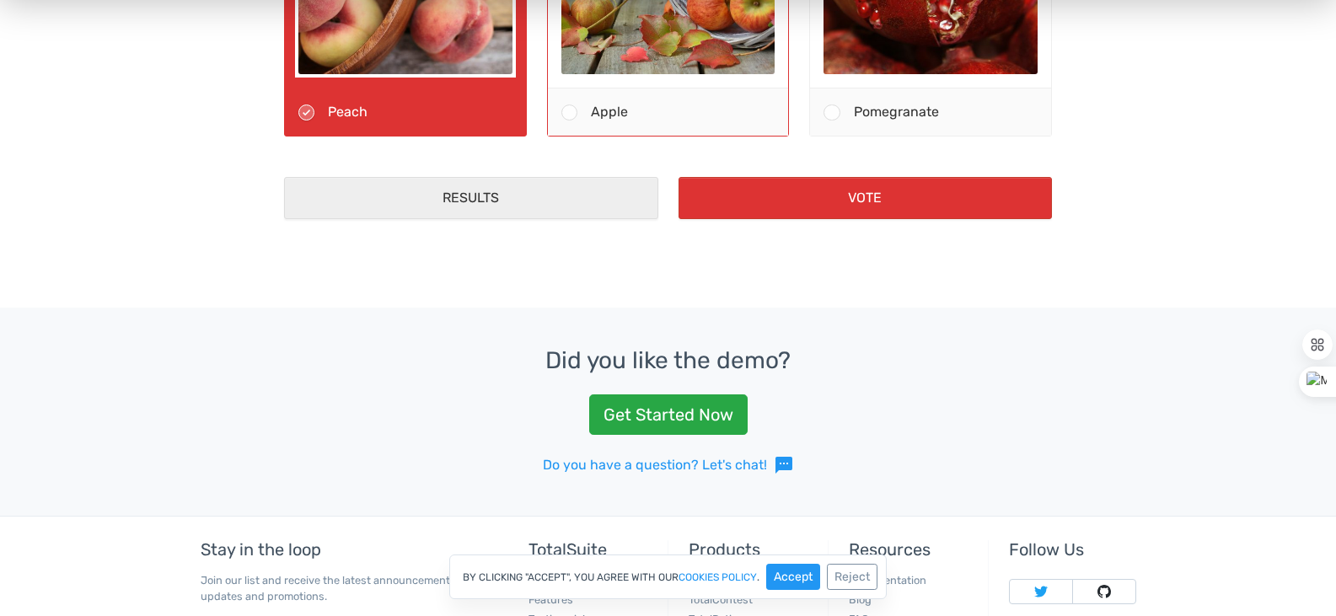
click at [610, 93] on div "Apple" at bounding box center [682, 112] width 211 height 47
click at [569, 113] on input "Apple" at bounding box center [569, 113] width 0 height 0
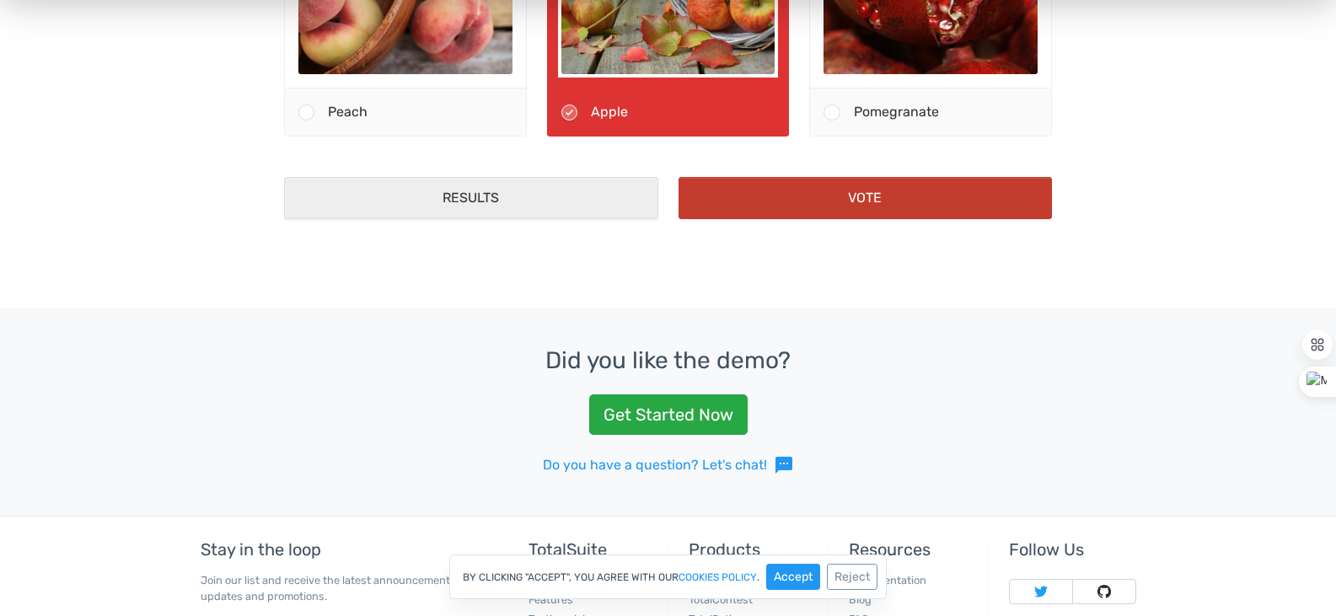
click at [715, 199] on button "Vote" at bounding box center [865, 199] width 374 height 42
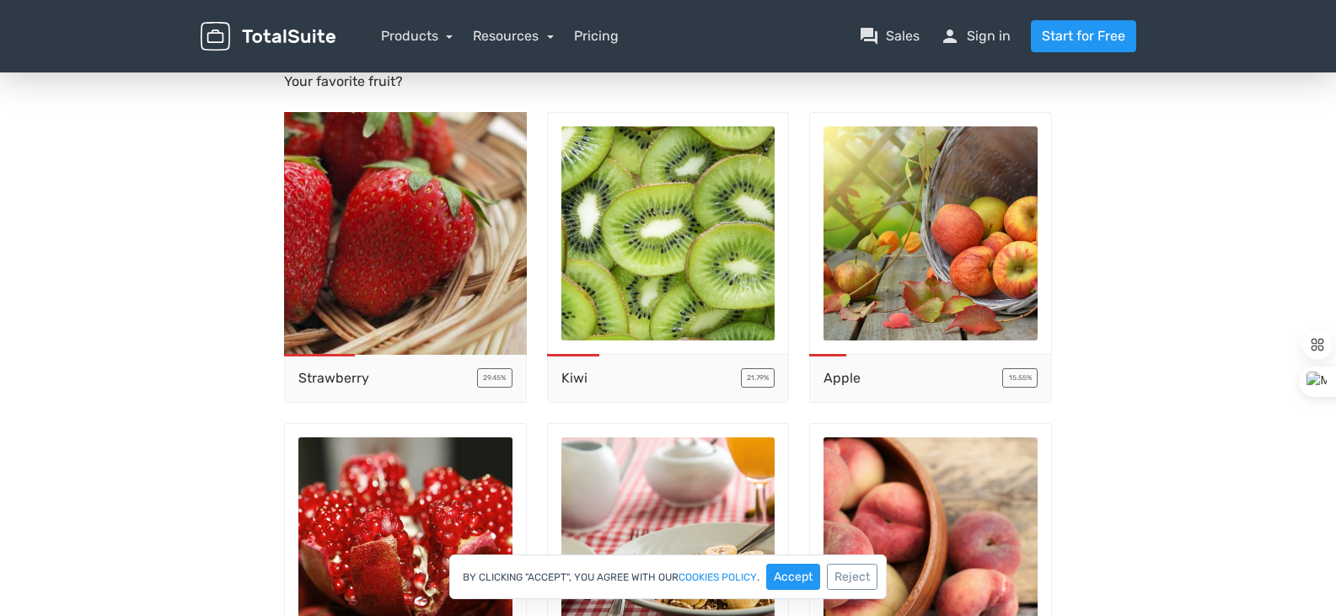
scroll to position [0, 0]
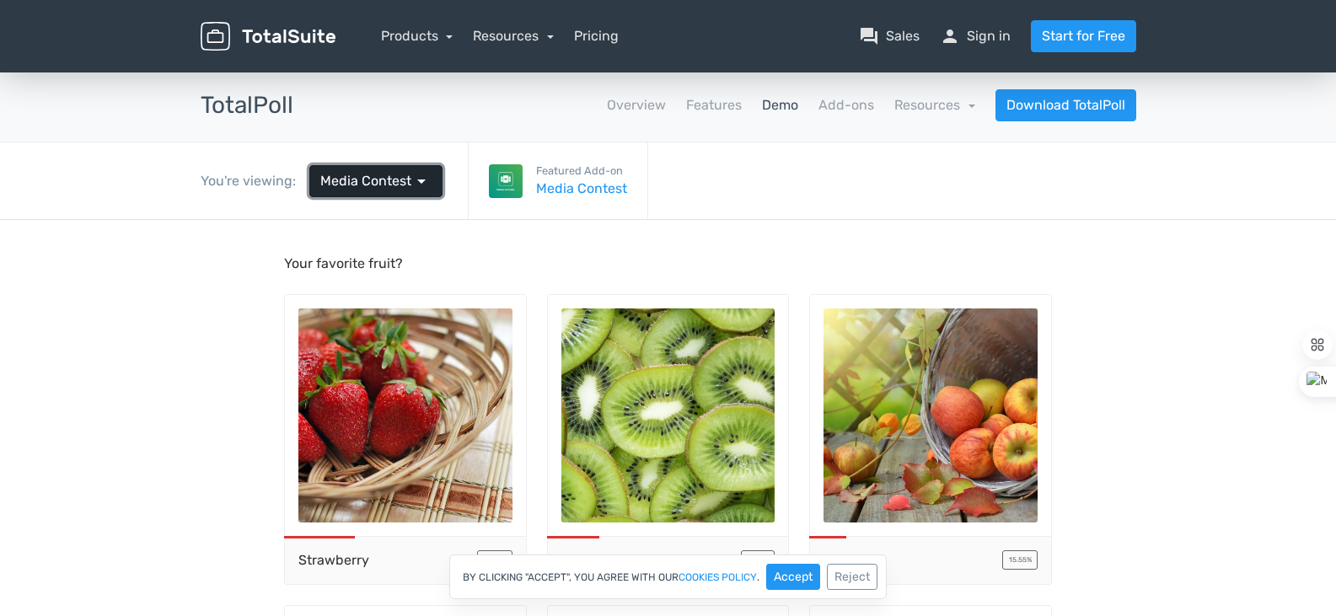
click at [400, 185] on span "Media Contest" at bounding box center [365, 181] width 91 height 20
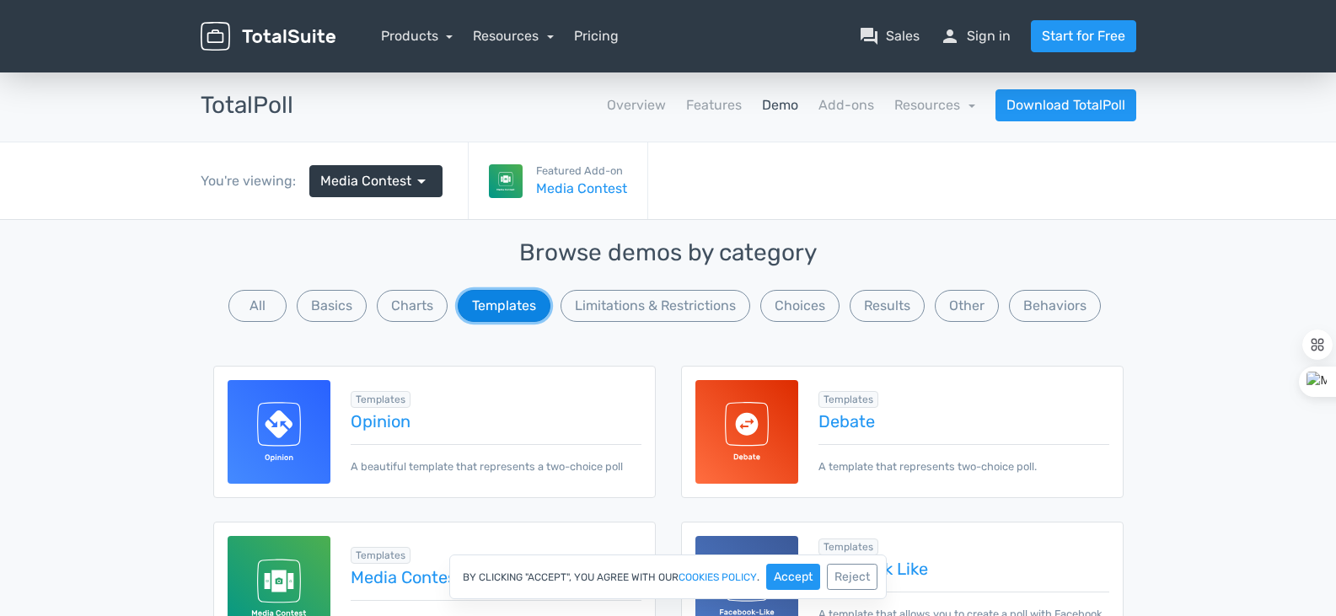
click at [537, 301] on button "Templates" at bounding box center [504, 306] width 93 height 32
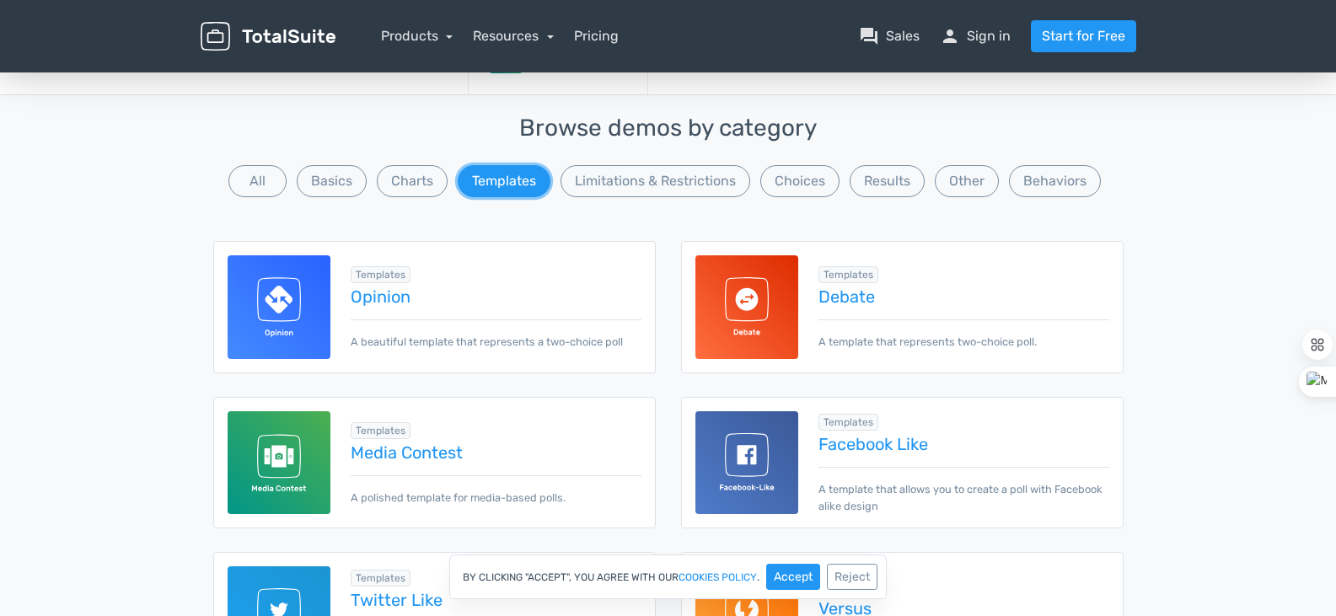
scroll to position [169, 0]
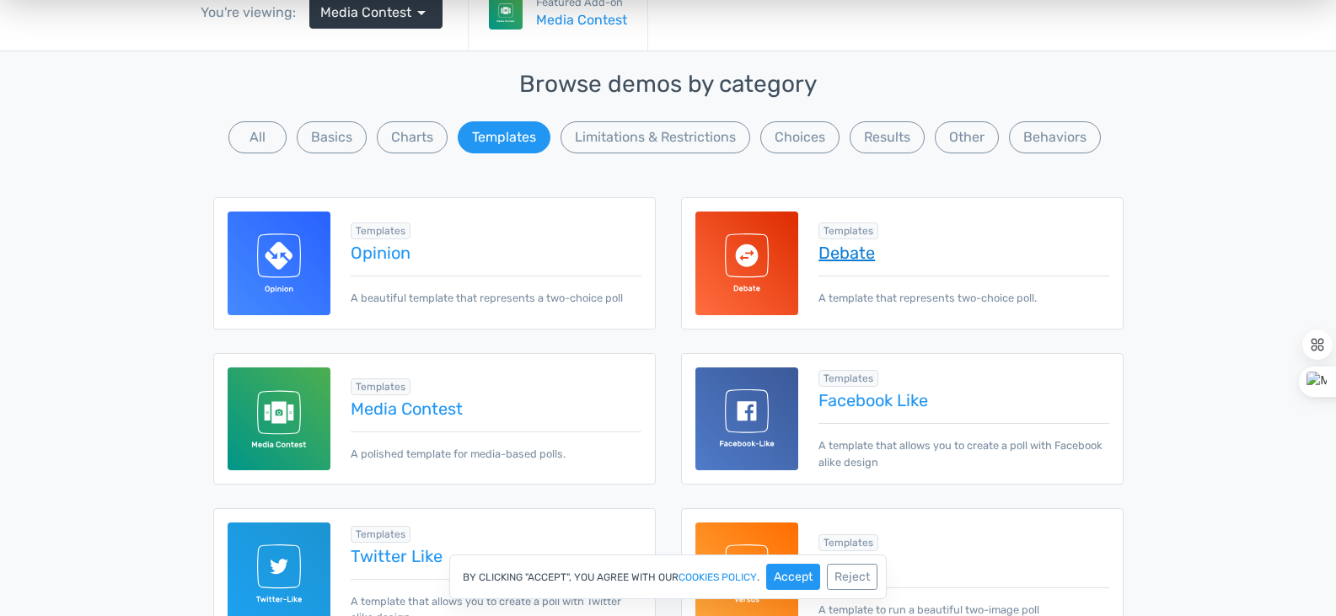
click at [832, 259] on link "Debate" at bounding box center [963, 253] width 290 height 19
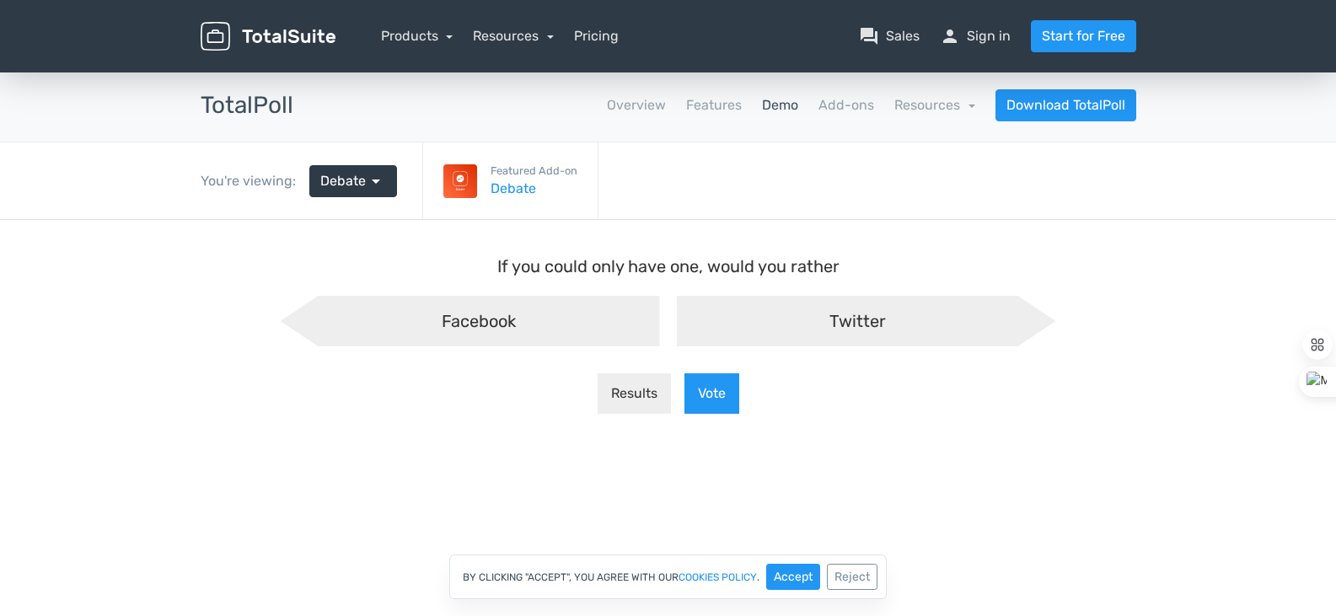
click at [796, 294] on label "Twitter" at bounding box center [866, 320] width 396 height 67
click at [673, 304] on input "Twitter" at bounding box center [667, 309] width 11 height 11
radio input "true"
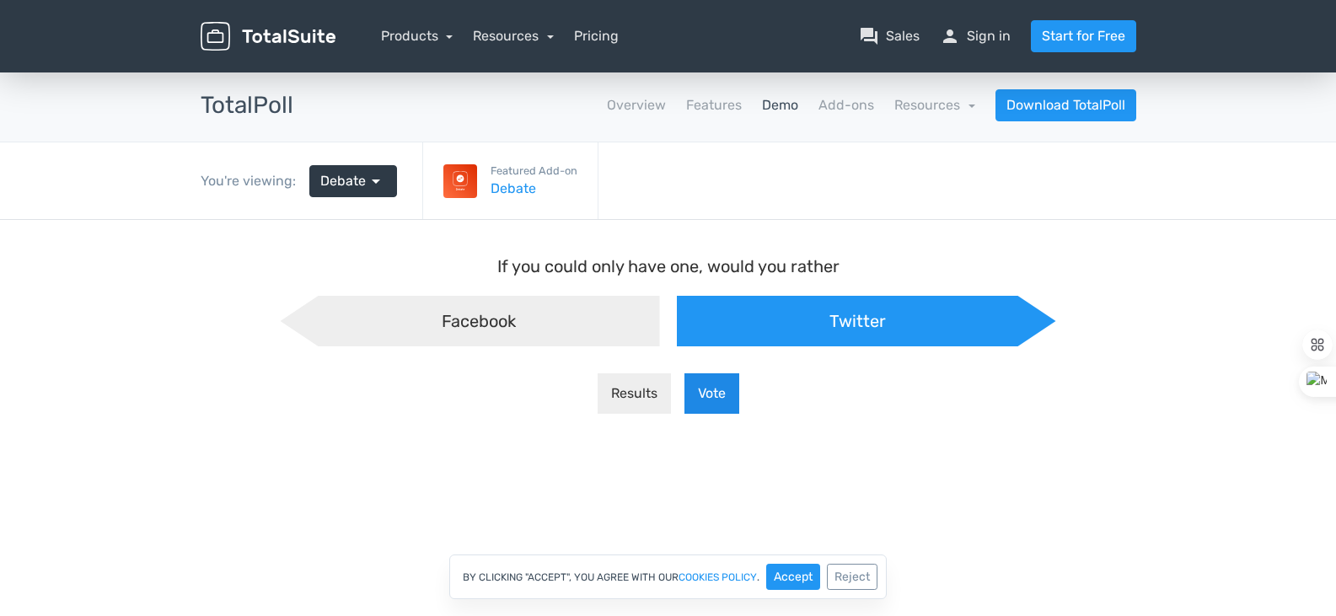
click at [687, 391] on button "Vote" at bounding box center [711, 393] width 55 height 40
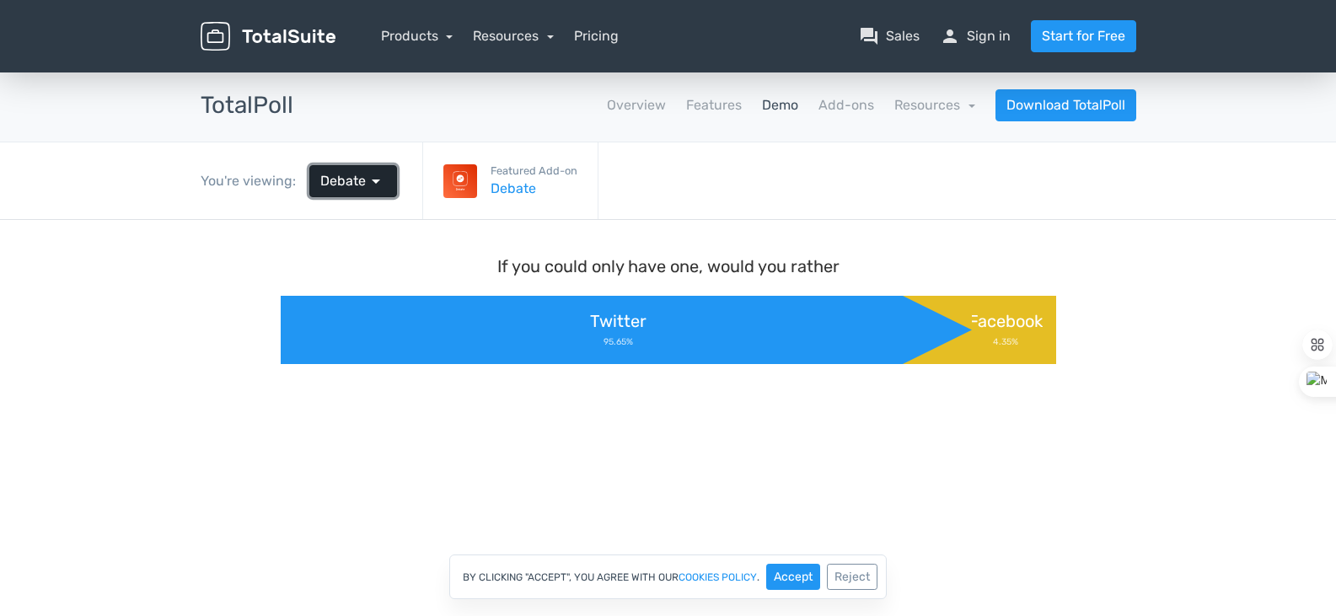
click at [383, 179] on span "arrow_drop_down" at bounding box center [376, 181] width 20 height 20
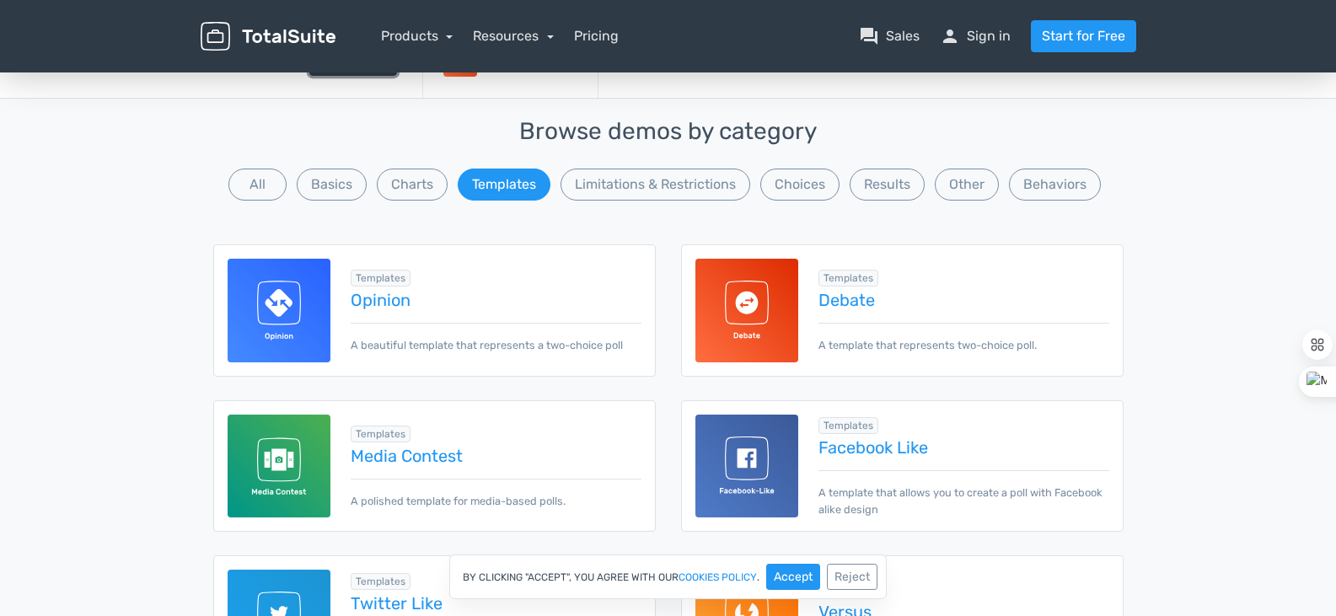
scroll to position [169, 0]
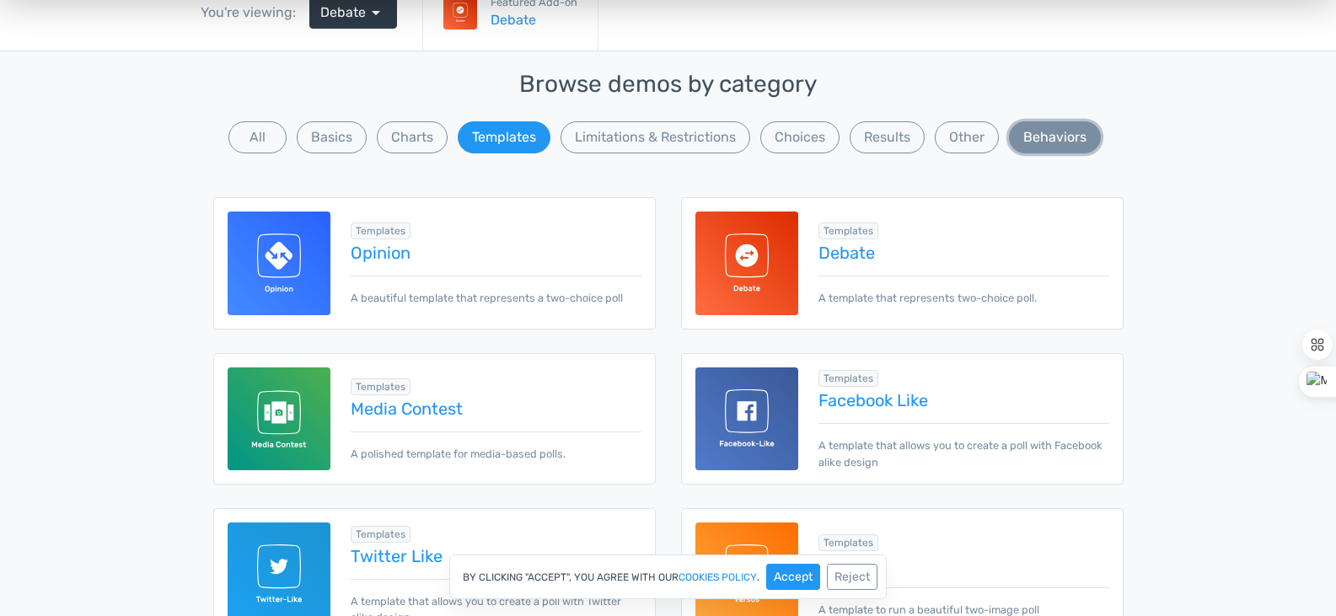
click at [1059, 148] on button "Behaviors" at bounding box center [1055, 137] width 92 height 32
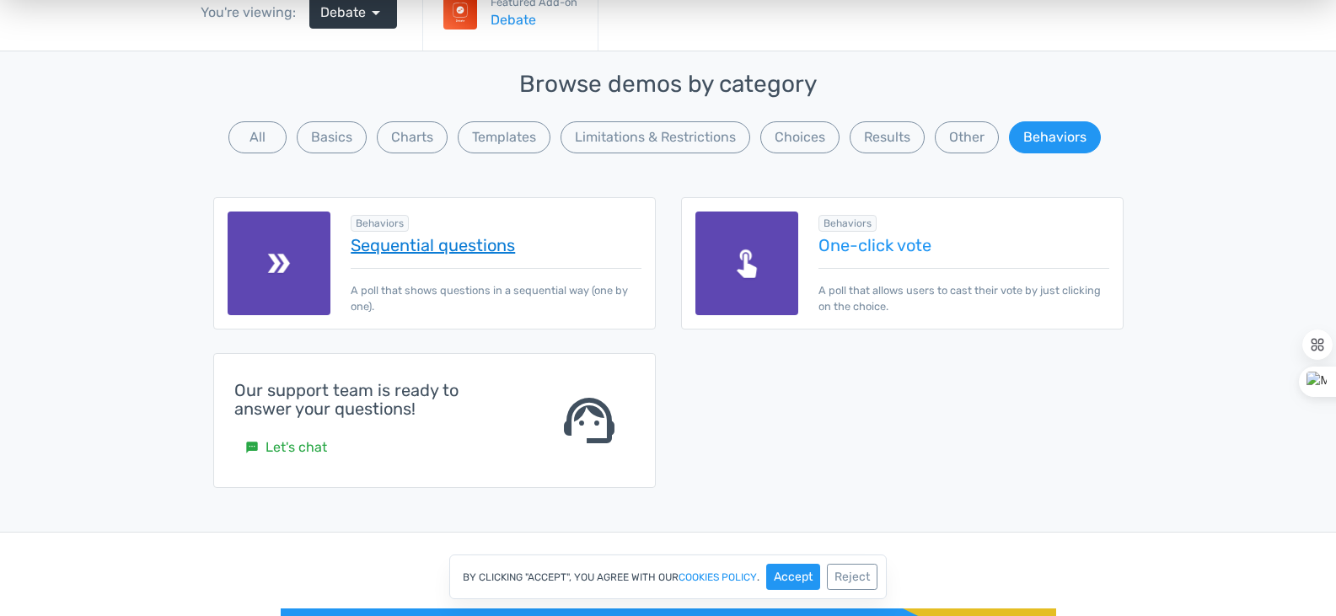
click at [406, 246] on link "Sequential questions" at bounding box center [496, 245] width 290 height 19
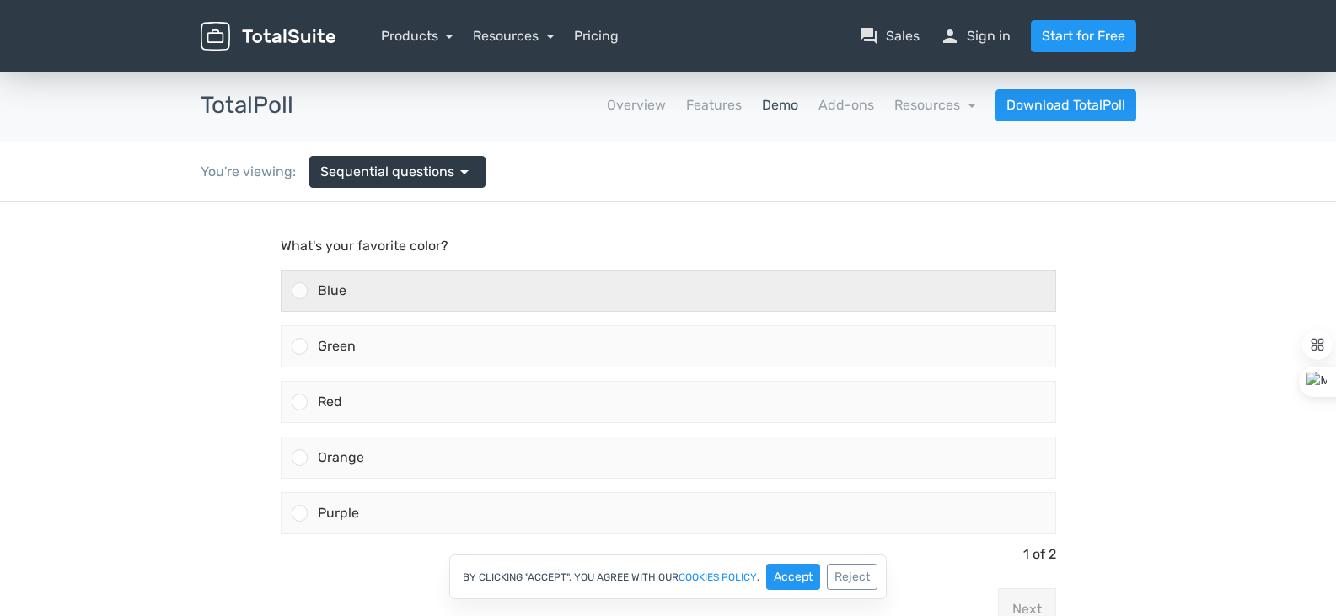
click at [606, 281] on div "Blue" at bounding box center [682, 291] width 748 height 40
click at [299, 291] on input "Blue" at bounding box center [299, 291] width 0 height 0
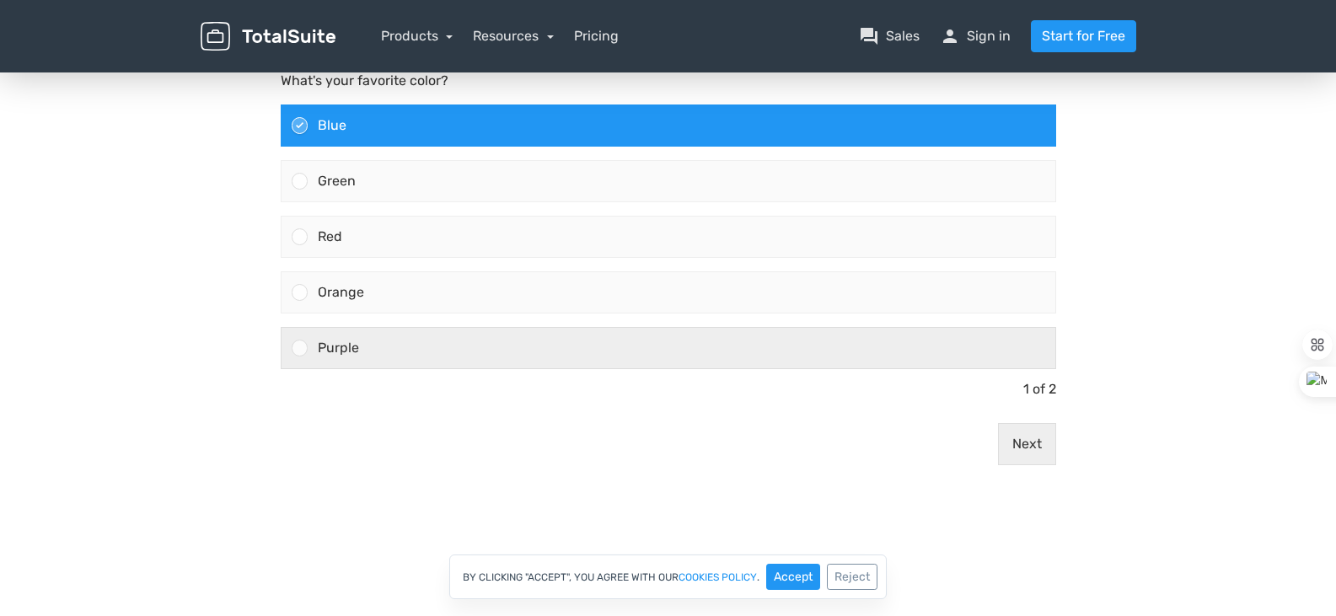
scroll to position [169, 0]
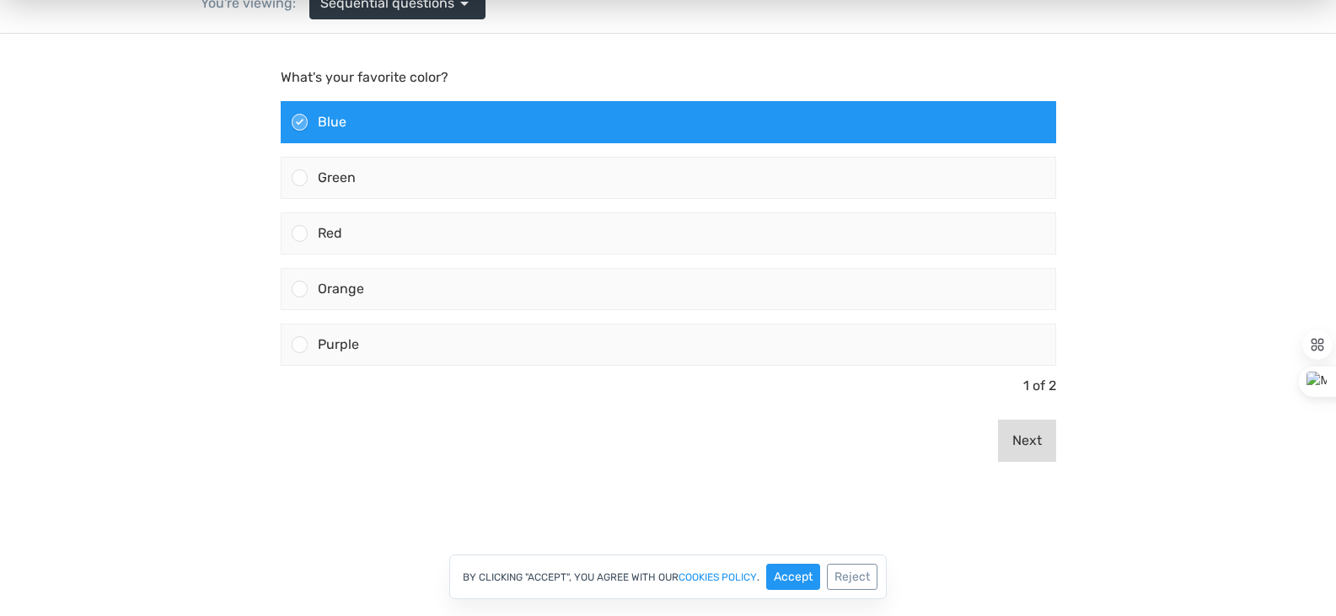
click at [1025, 434] on button "Next" at bounding box center [1027, 441] width 58 height 42
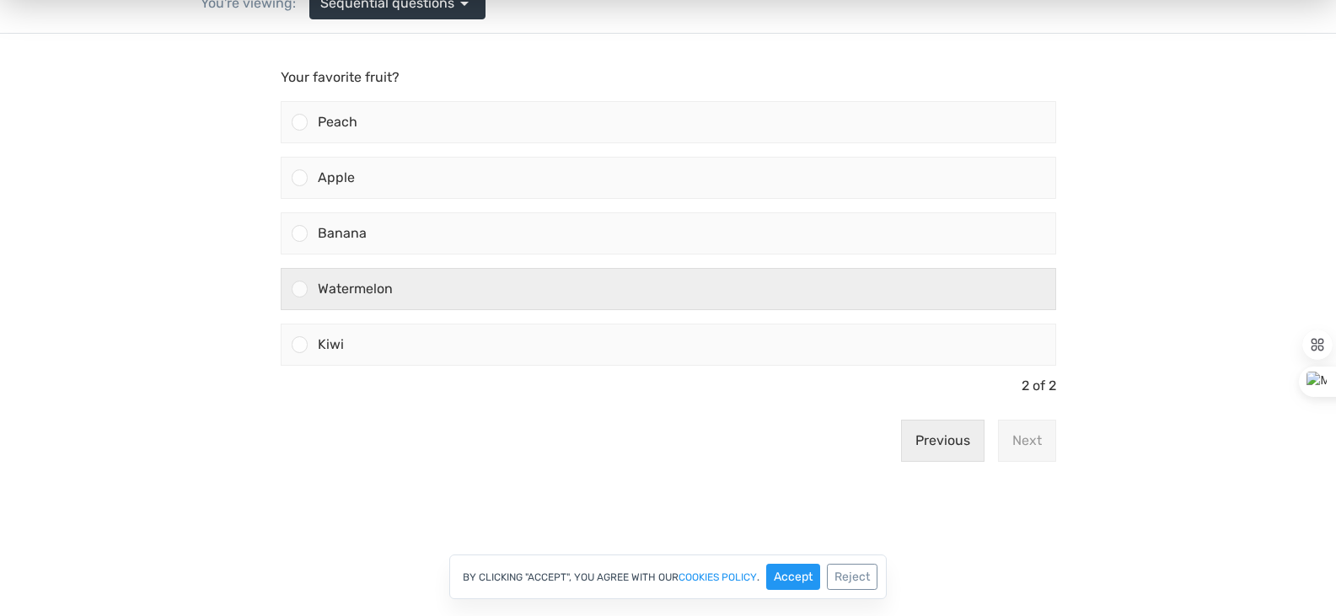
click at [572, 266] on label "Watermelon" at bounding box center [668, 289] width 789 height 56
click at [299, 289] on input "Watermelon" at bounding box center [299, 289] width 0 height 0
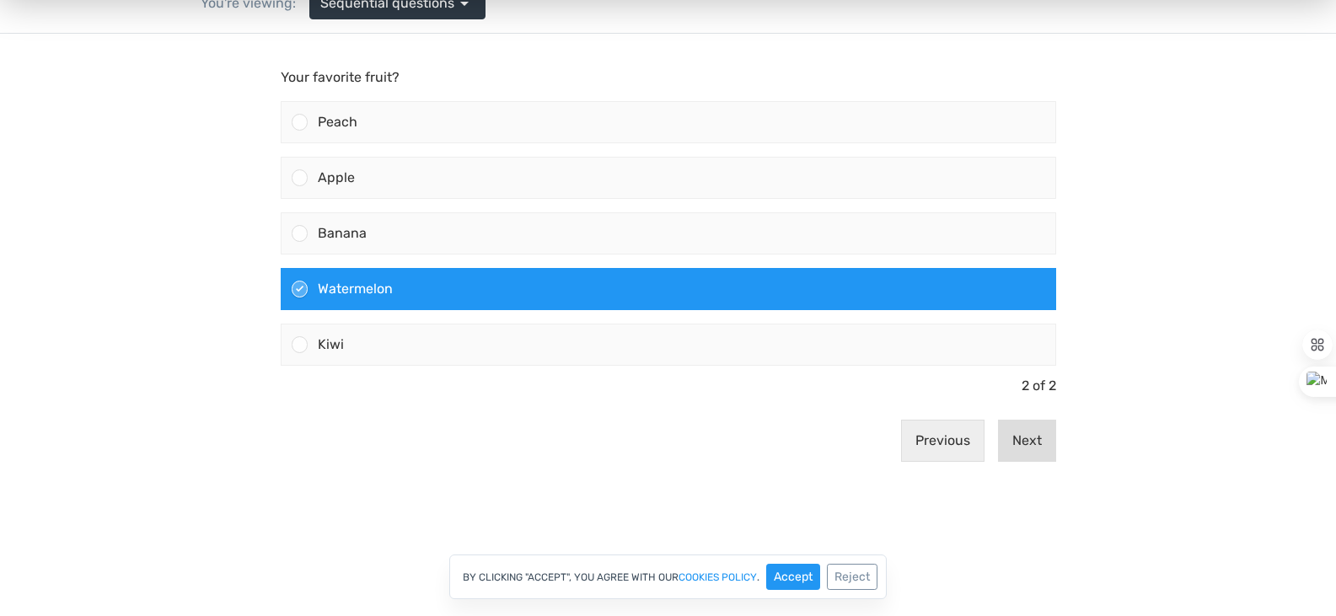
click at [1021, 441] on button "Next" at bounding box center [1027, 441] width 58 height 42
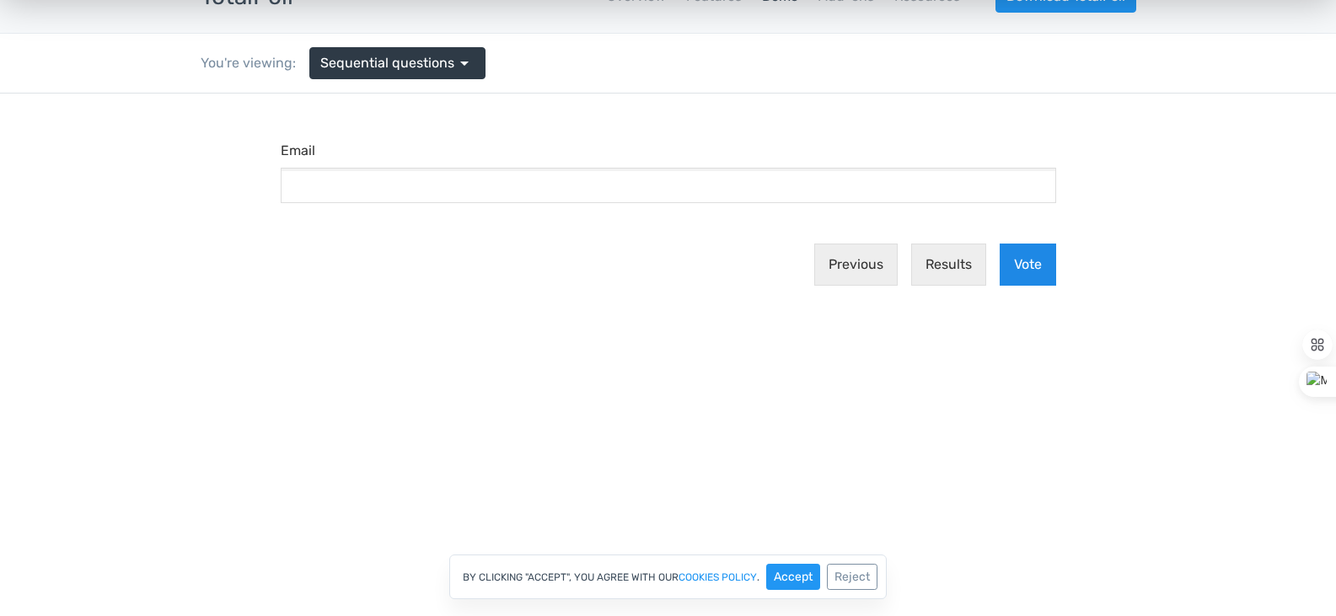
scroll to position [84, 0]
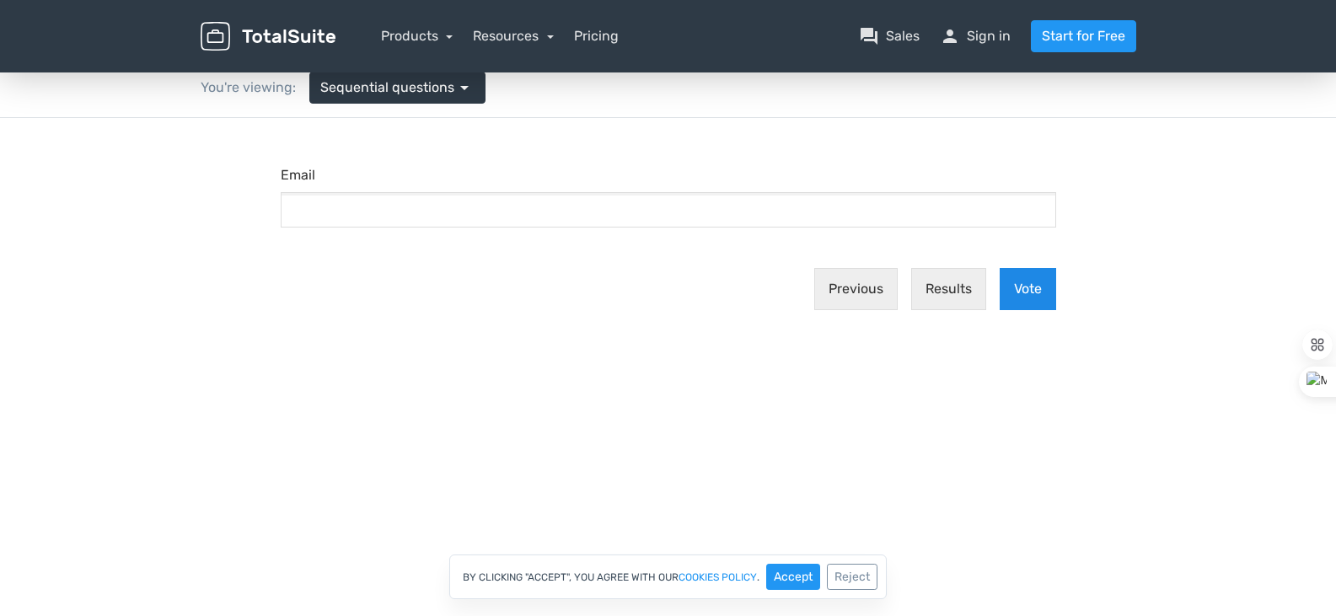
click at [1054, 289] on button "Vote" at bounding box center [1028, 289] width 56 height 42
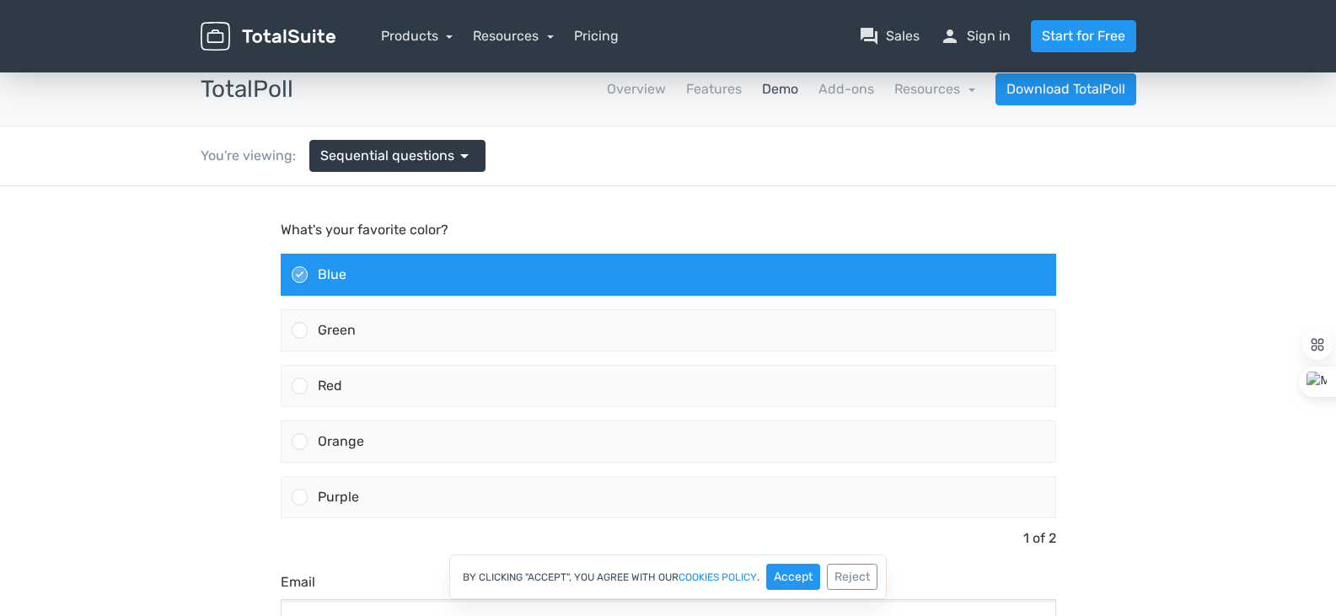
scroll to position [0, 0]
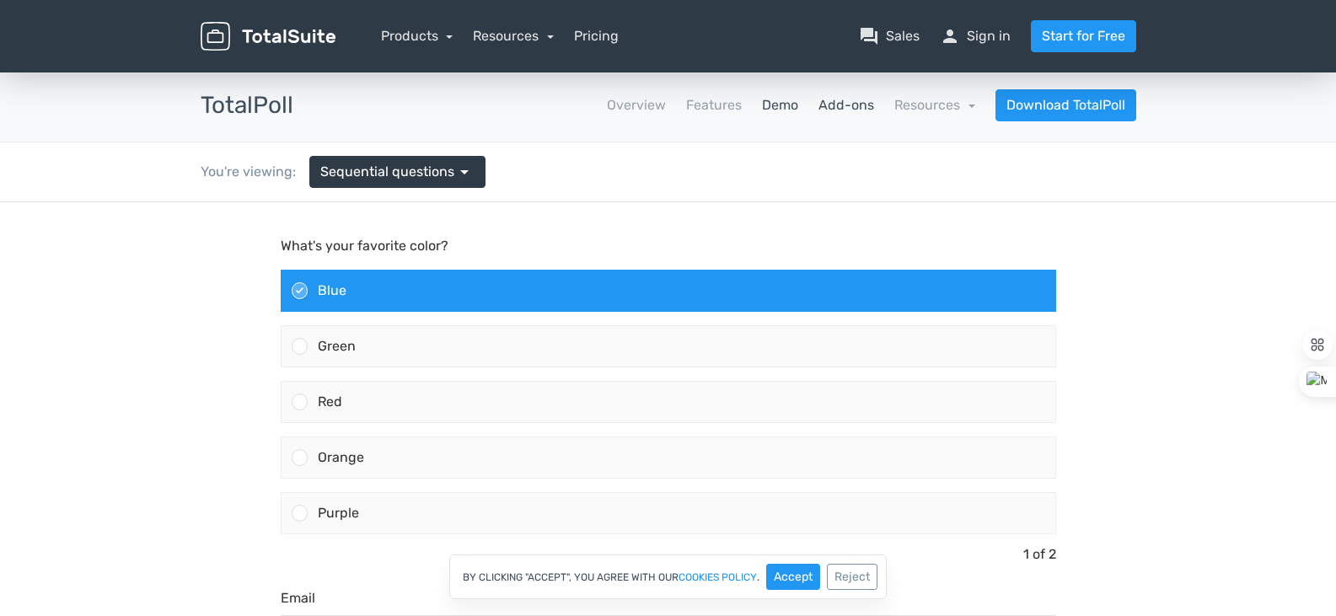
click at [850, 105] on link "Add-ons" at bounding box center [846, 105] width 56 height 20
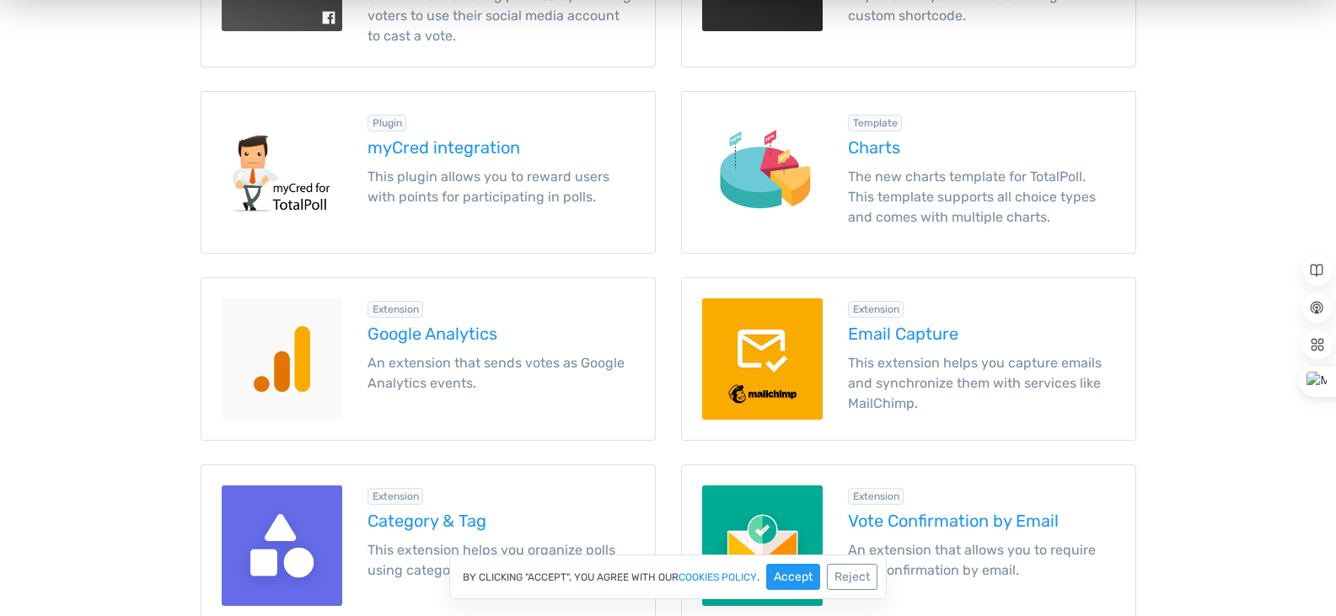
scroll to position [1770, 0]
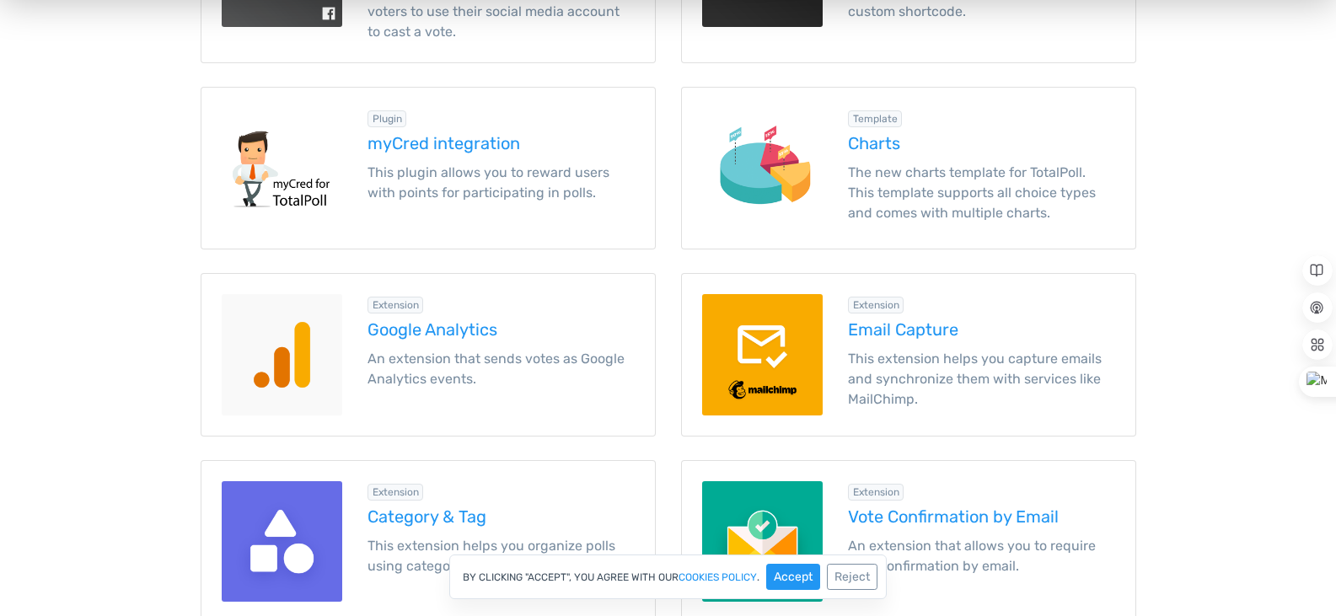
drag, startPoint x: 26, startPoint y: 184, endPoint x: 46, endPoint y: 186, distance: 19.5
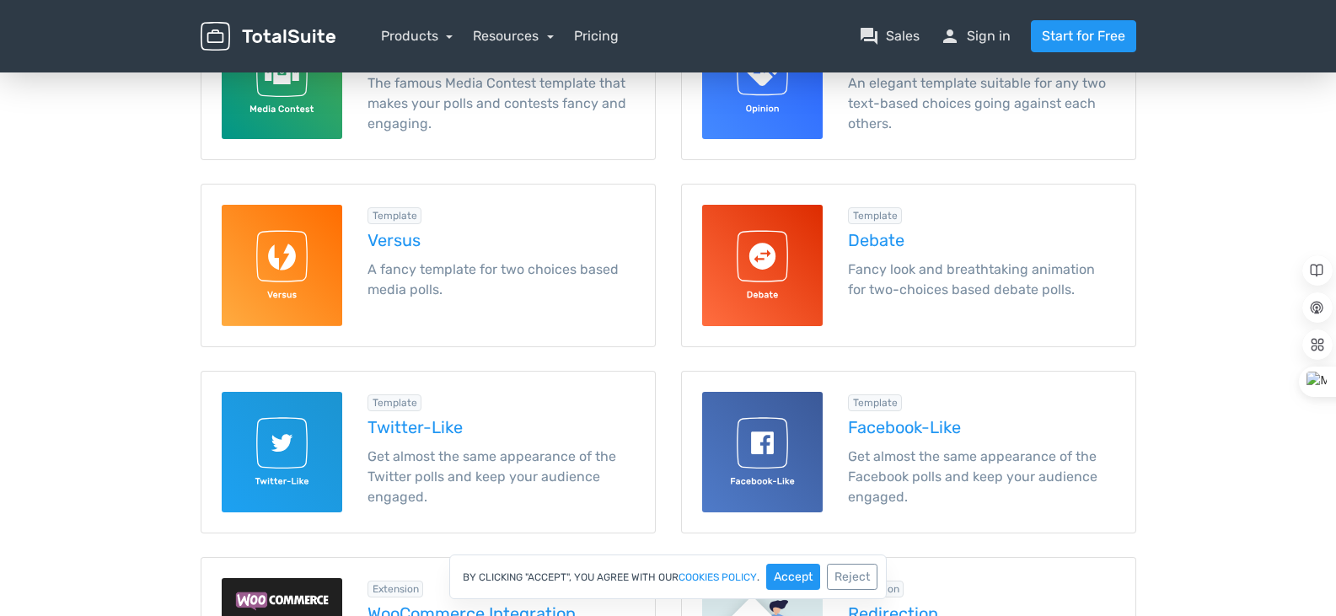
scroll to position [0, 0]
